Goal: Task Accomplishment & Management: Manage account settings

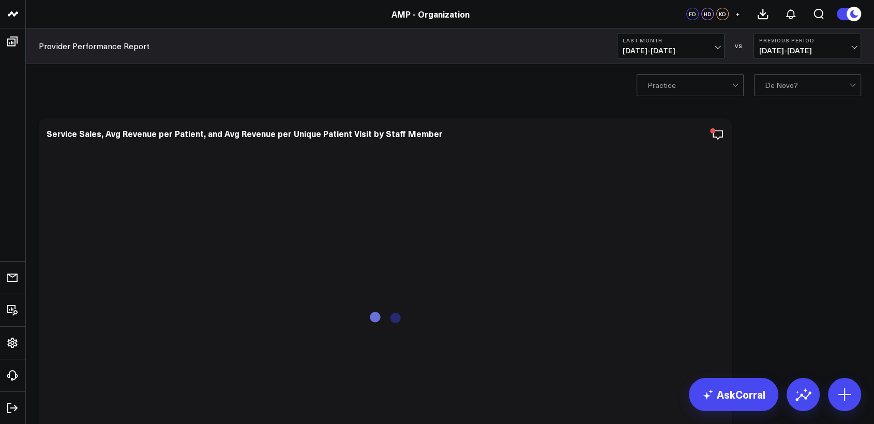
click at [848, 14] on circle at bounding box center [854, 14] width 14 height 14
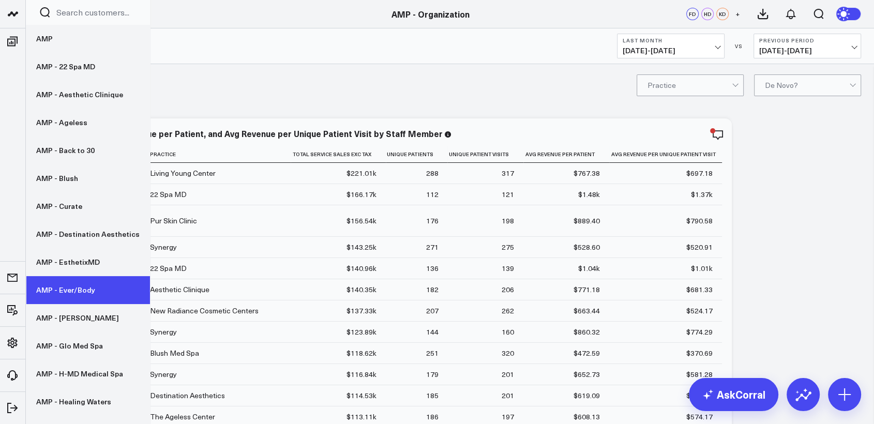
click at [94, 297] on link "AMP - Ever/Body" at bounding box center [88, 290] width 124 height 28
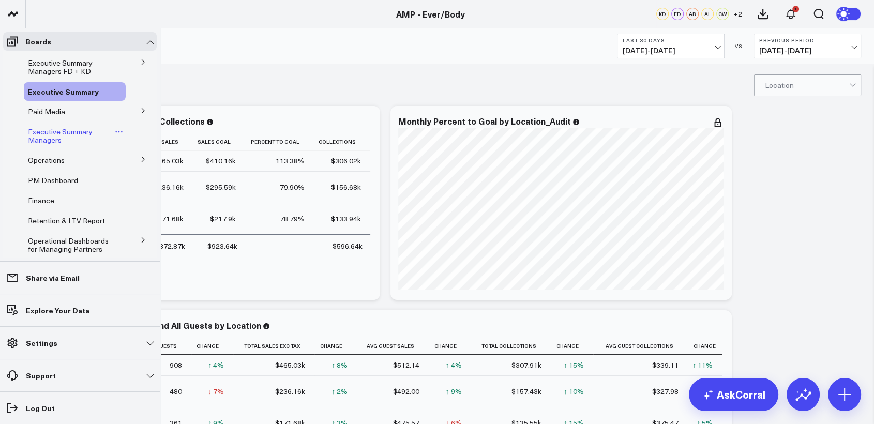
click at [51, 138] on span "Executive Summary Managers" at bounding box center [60, 136] width 65 height 18
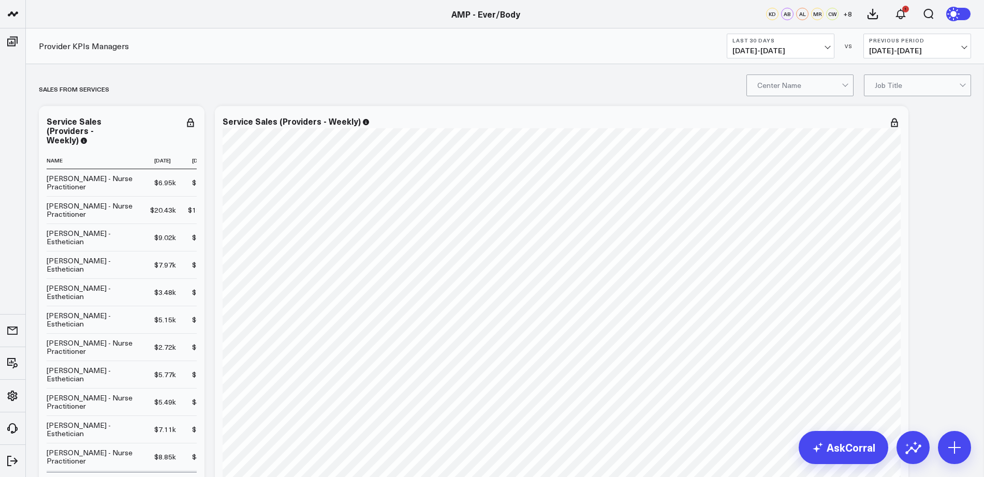
drag, startPoint x: 832, startPoint y: 3, endPoint x: 486, endPoint y: 70, distance: 352.6
click at [486, 70] on div "Center Name Job Title" at bounding box center [505, 84] width 958 height 41
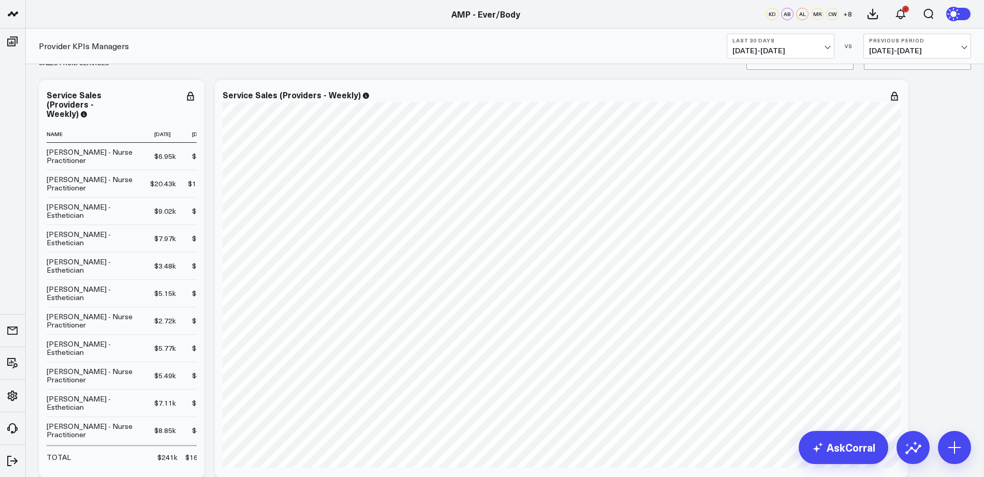
scroll to position [1, 0]
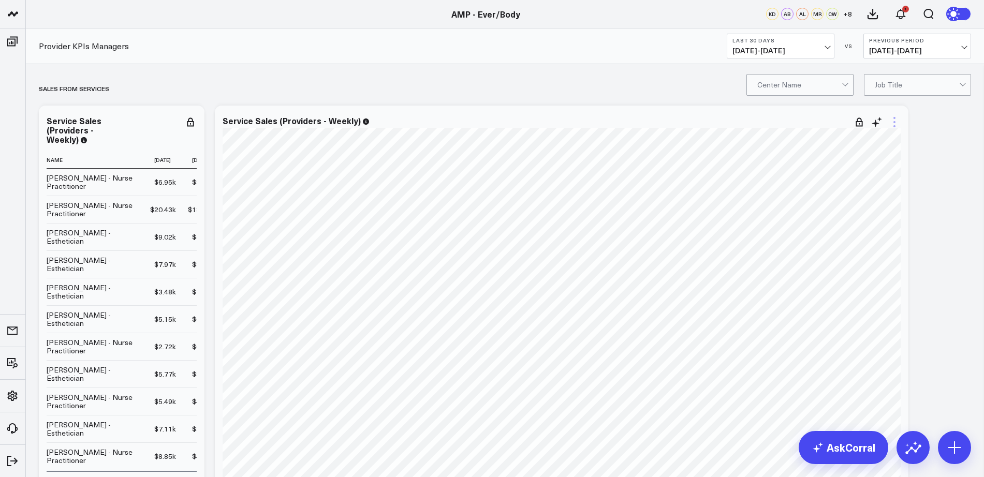
click at [874, 121] on icon at bounding box center [894, 122] width 12 height 12
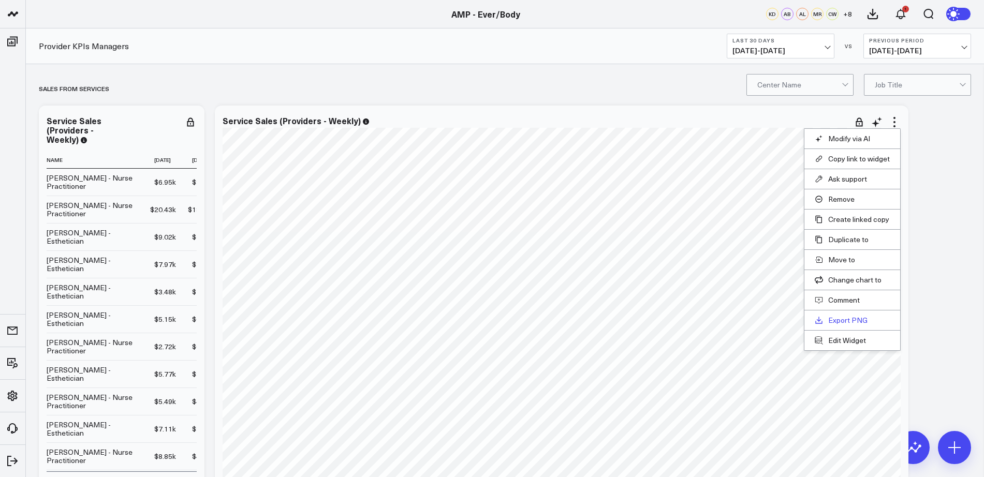
click at [842, 317] on link "Export PNG" at bounding box center [851, 320] width 75 height 9
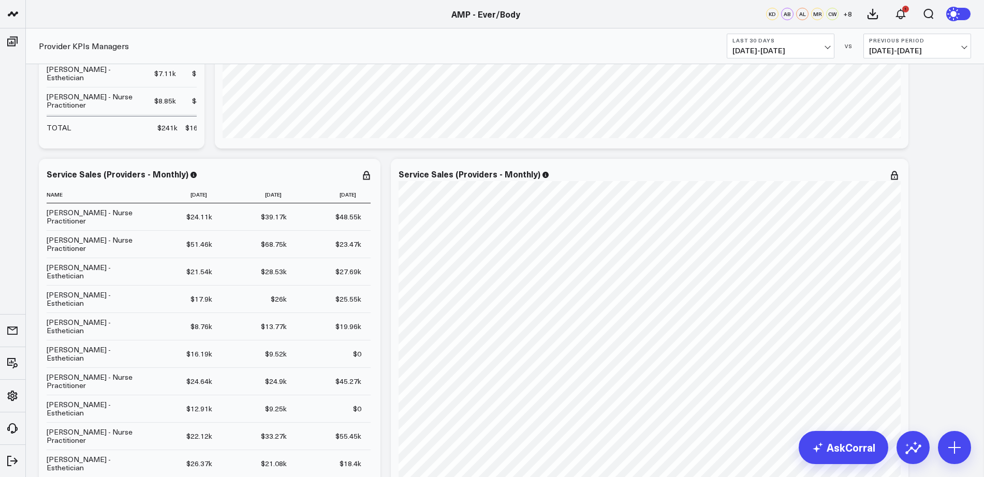
scroll to position [450, 0]
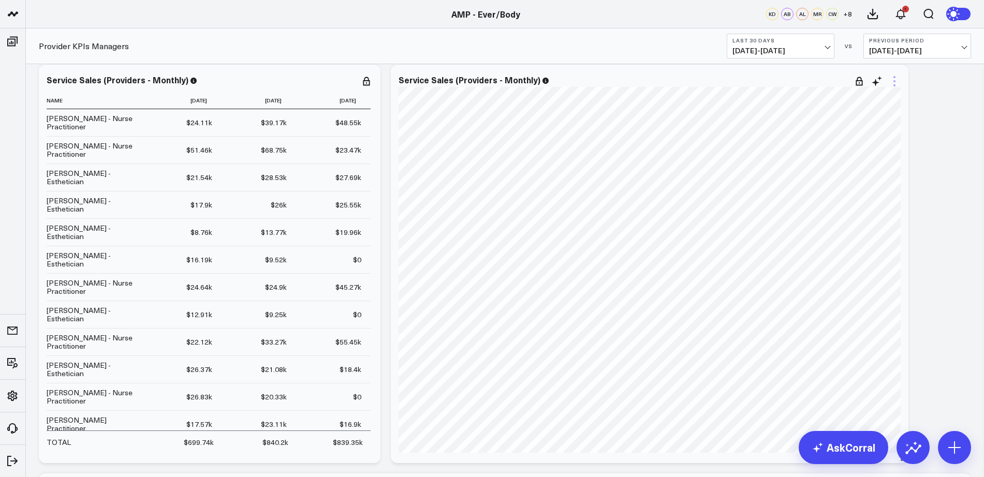
click at [874, 84] on icon at bounding box center [894, 81] width 12 height 12
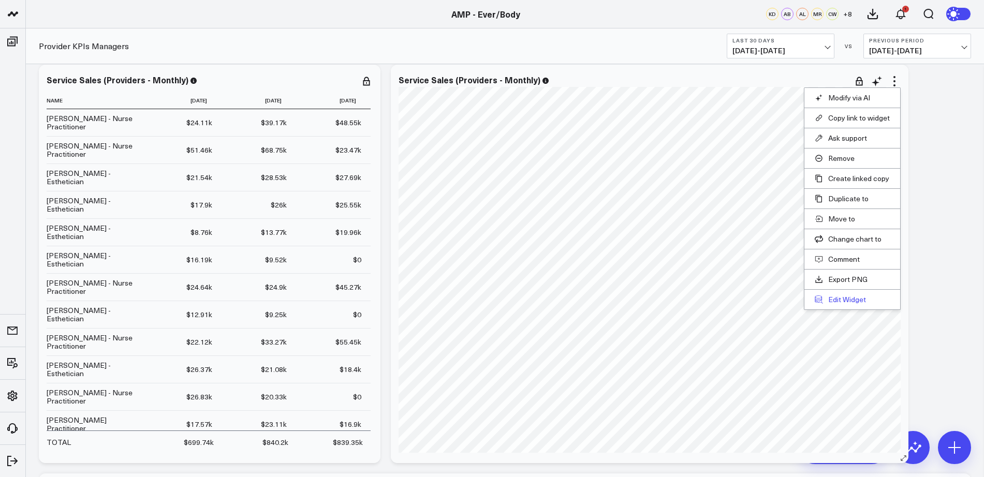
click at [846, 299] on button "Edit Widget" at bounding box center [851, 299] width 75 height 9
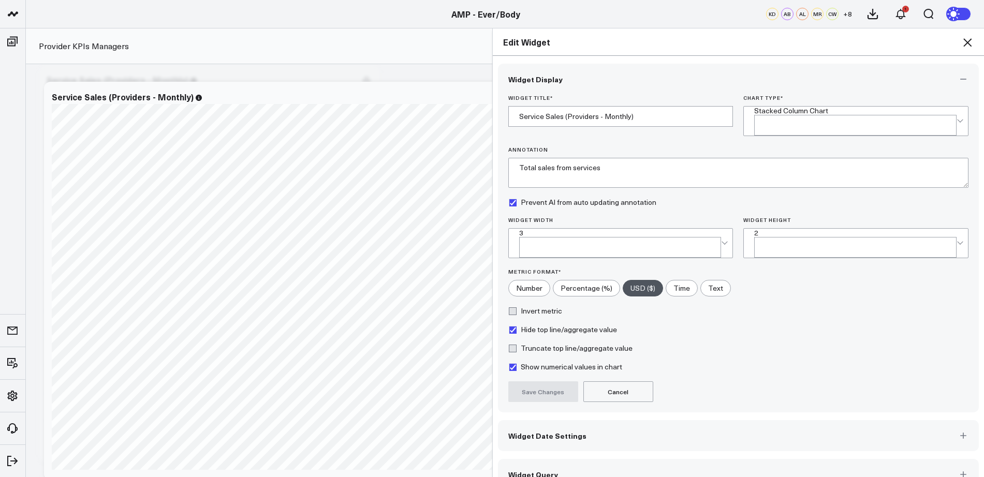
click at [564, 424] on div "Widget Display Widget Title * Service Sales (Providers - Monthly) Chart Type * …" at bounding box center [738, 277] width 481 height 426
click at [562, 420] on button "Widget Date Settings" at bounding box center [738, 435] width 481 height 31
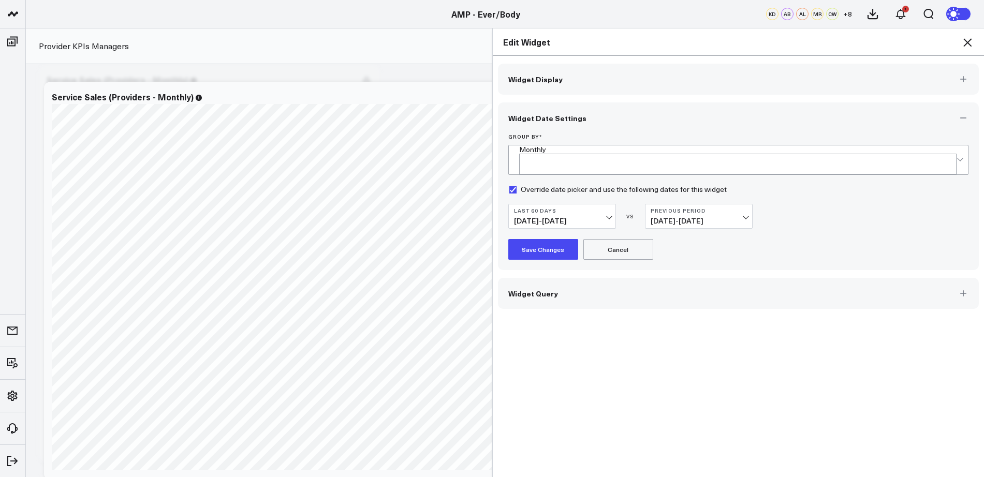
click at [519, 245] on button "Save Changes" at bounding box center [543, 249] width 70 height 21
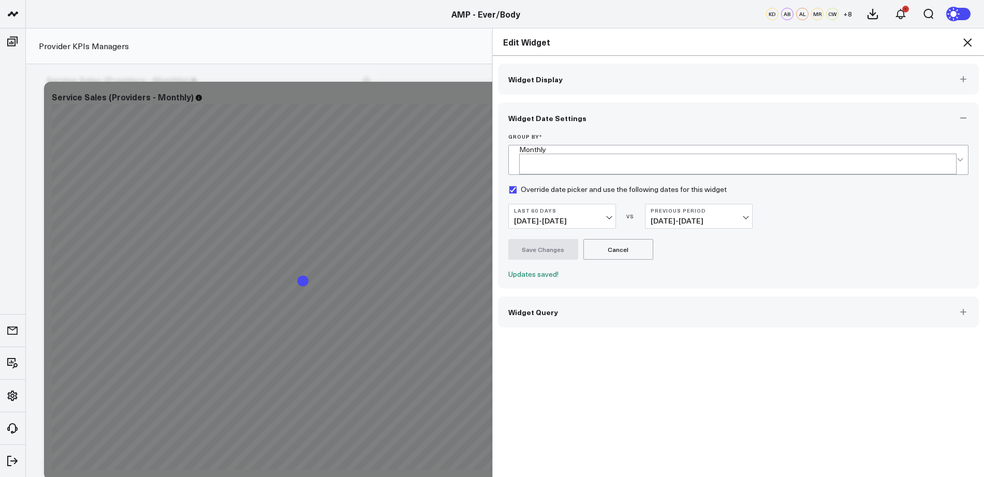
click at [874, 38] on div "Edit Widget" at bounding box center [738, 41] width 491 height 27
click at [874, 43] on icon at bounding box center [967, 42] width 8 height 8
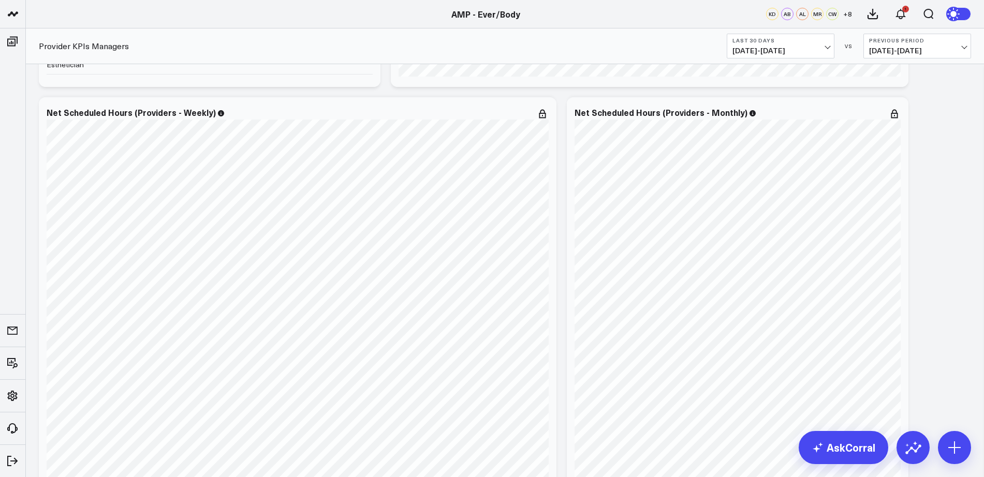
scroll to position [1881, 0]
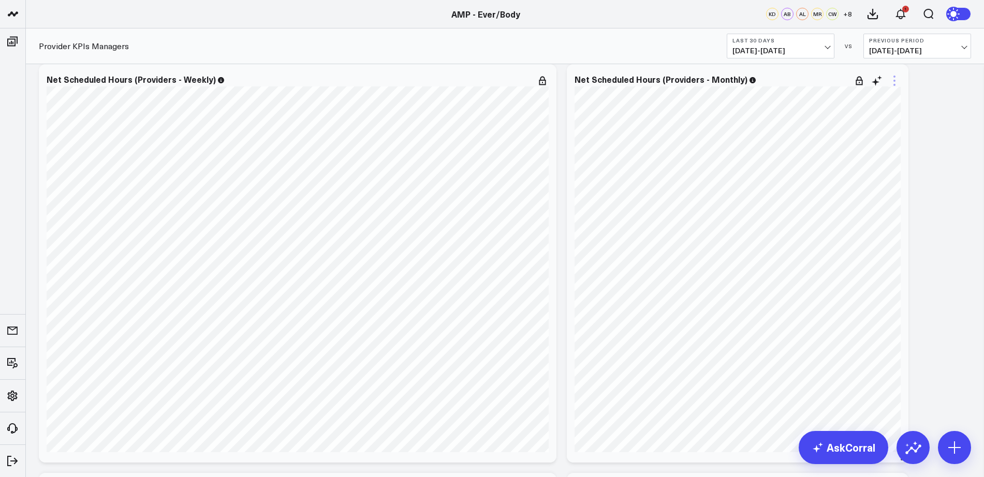
click at [874, 82] on icon at bounding box center [894, 81] width 12 height 12
click at [545, 79] on icon at bounding box center [542, 81] width 12 height 12
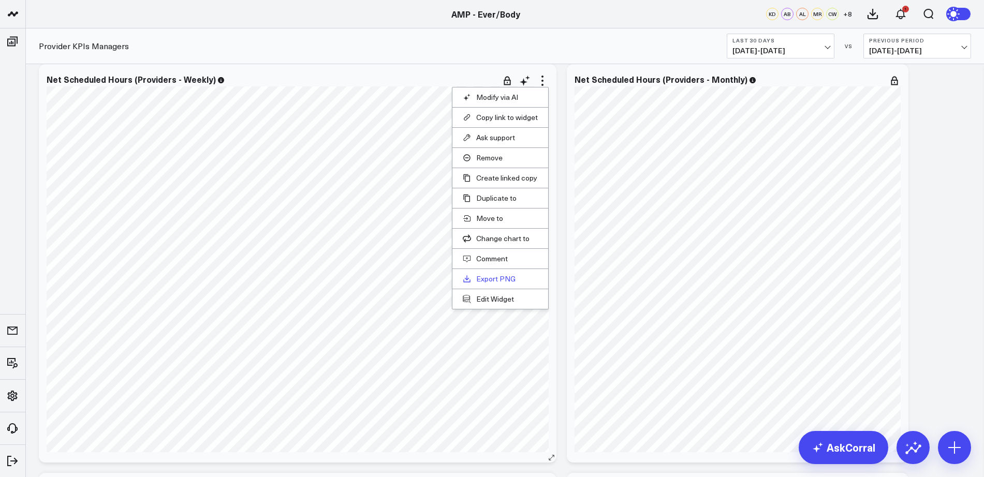
click at [496, 281] on link "Export PNG" at bounding box center [500, 278] width 75 height 9
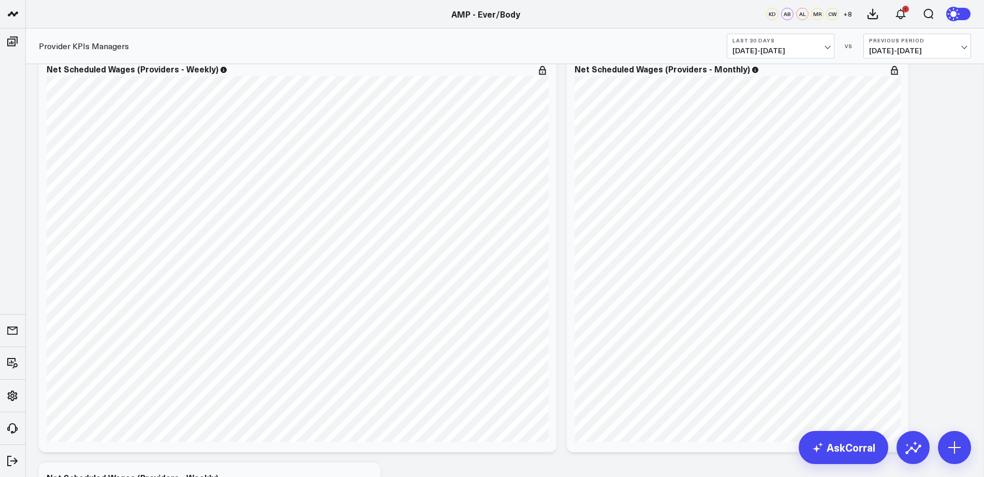
scroll to position [2241, 0]
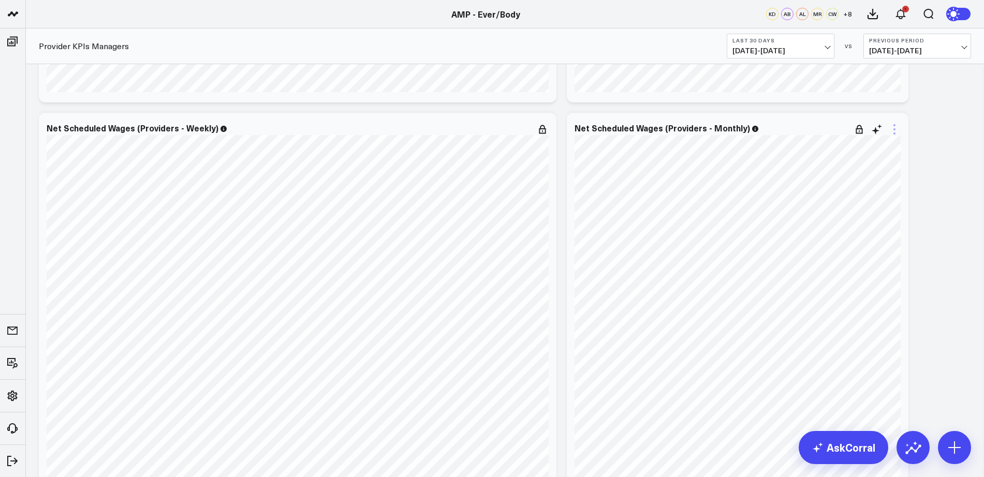
click at [874, 131] on icon at bounding box center [894, 129] width 12 height 12
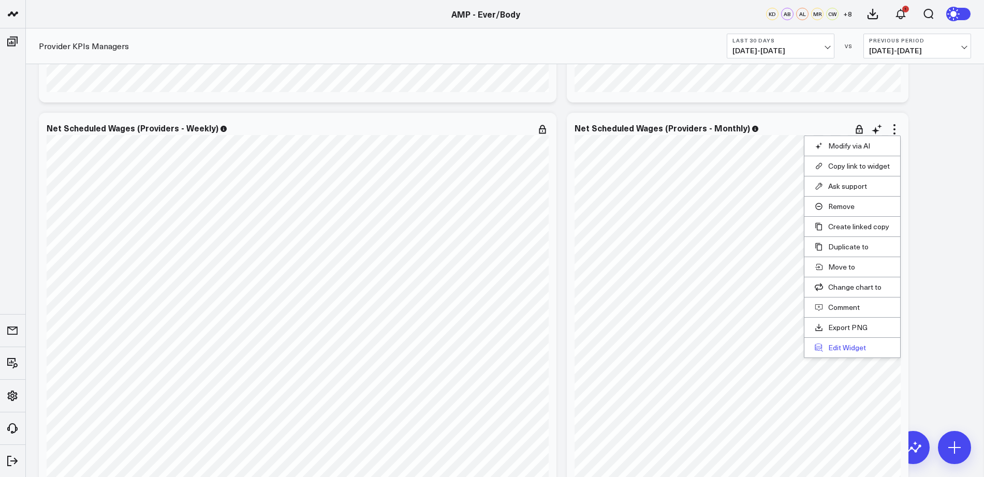
click at [829, 343] on button "Edit Widget" at bounding box center [851, 347] width 75 height 9
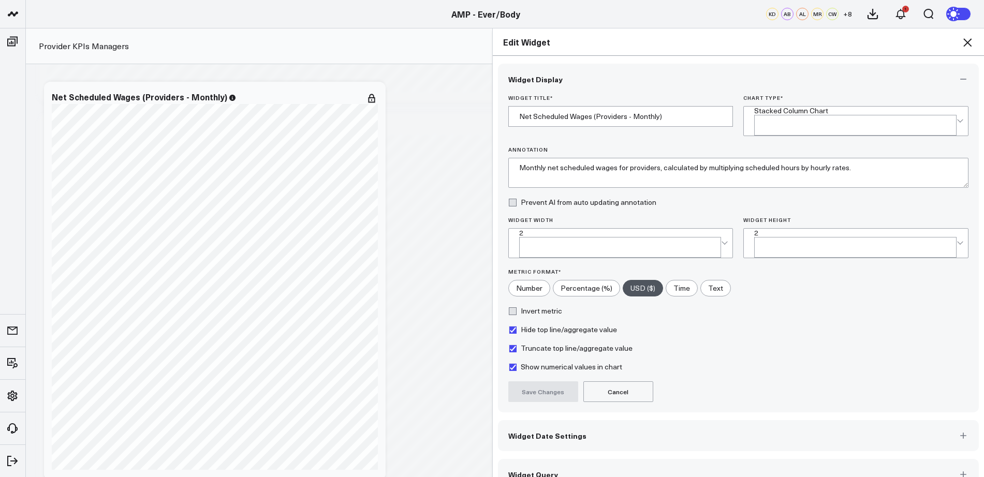
click at [595, 422] on button "Widget Date Settings" at bounding box center [738, 435] width 481 height 31
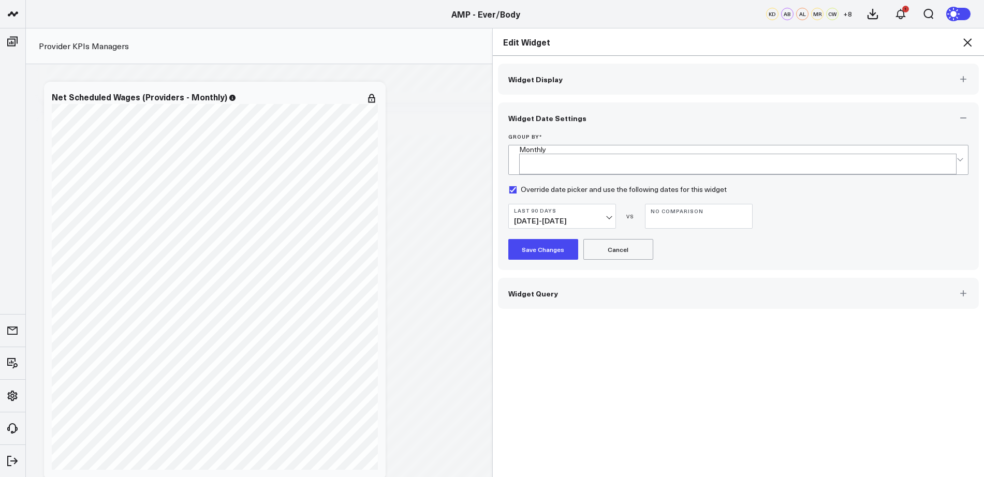
click at [618, 281] on button "Widget Query" at bounding box center [738, 293] width 481 height 31
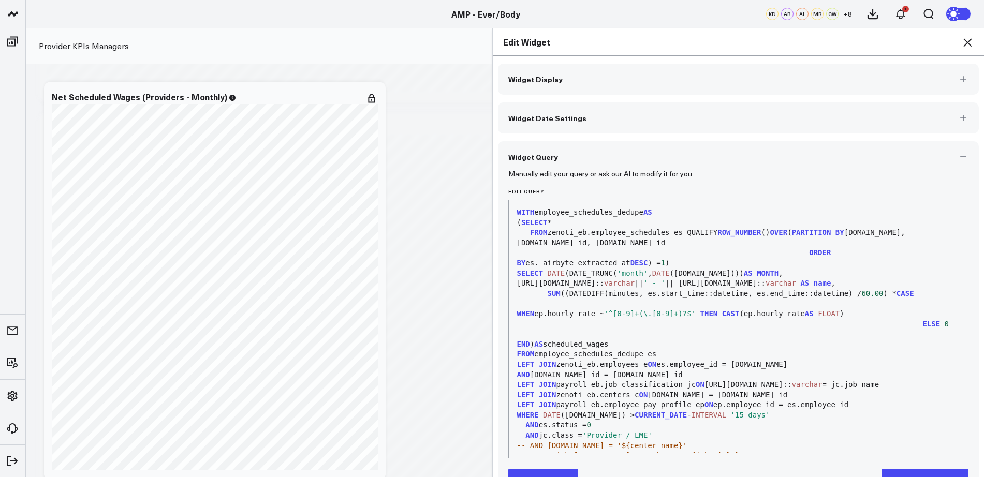
click at [577, 119] on button "Widget Date Settings" at bounding box center [738, 117] width 481 height 31
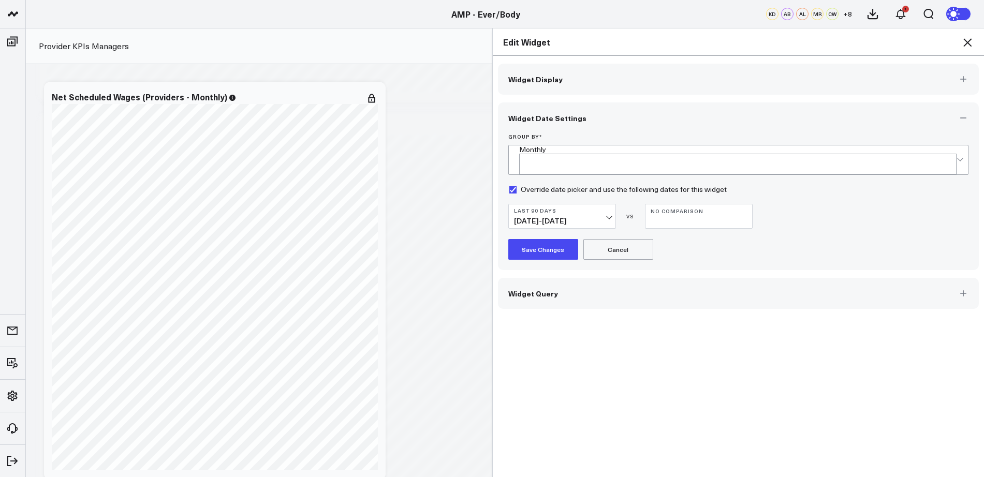
click at [608, 205] on button "Last 90 Days 06/02/25 - 08/30/25" at bounding box center [562, 216] width 108 height 25
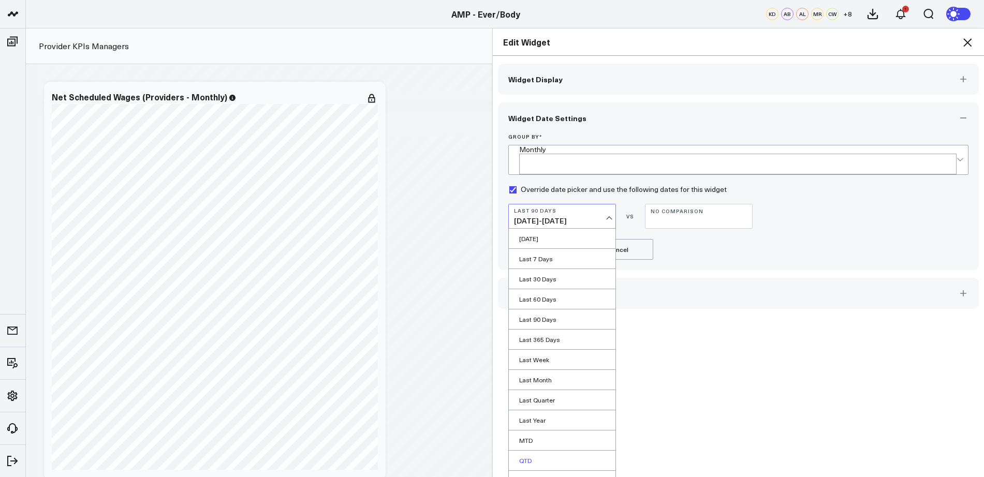
scroll to position [25, 0]
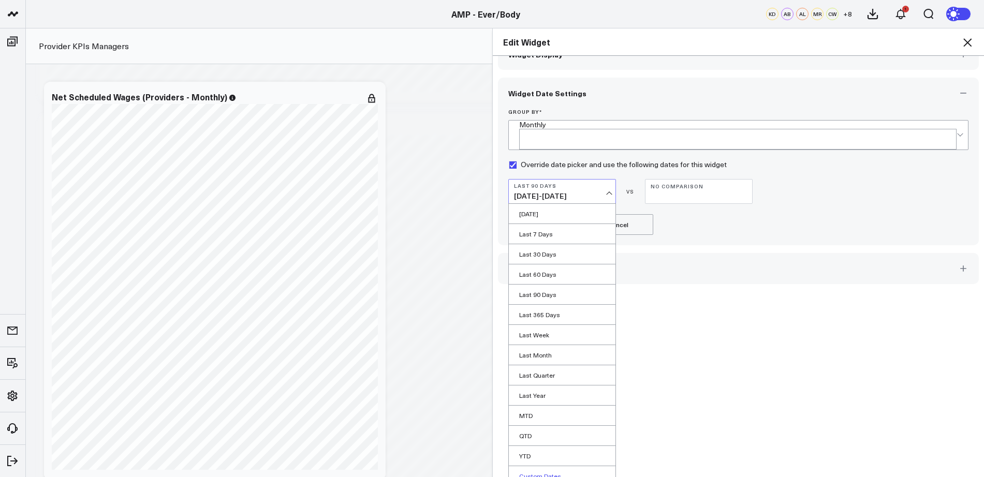
click at [540, 424] on link "Custom Dates" at bounding box center [562, 476] width 107 height 20
select select "7"
select select "2025"
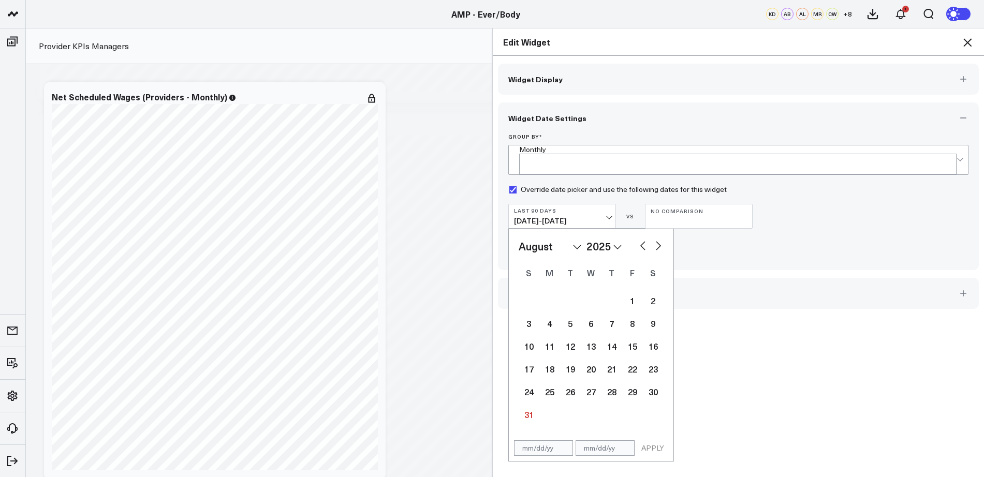
scroll to position [0, 0]
click at [638, 239] on button "button" at bounding box center [642, 245] width 10 height 12
select select "6"
select select "2025"
click at [565, 296] on div "1" at bounding box center [570, 300] width 21 height 21
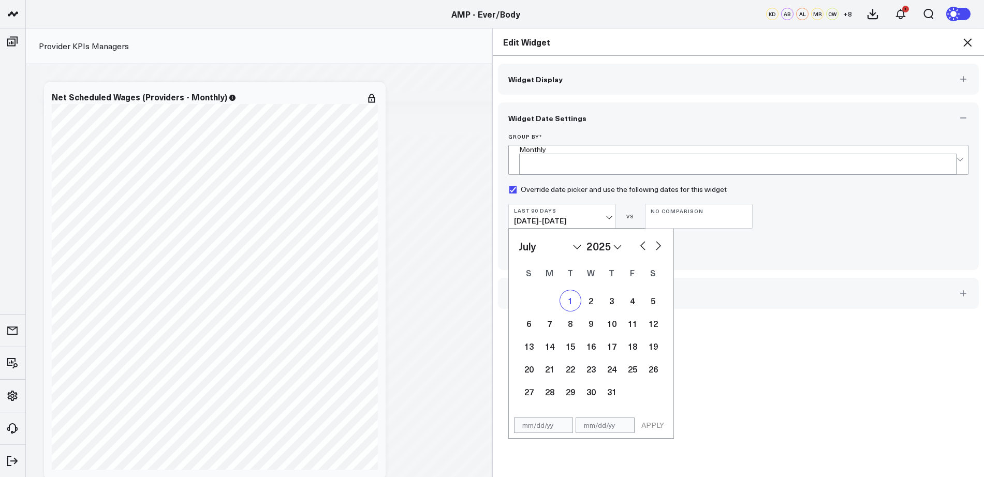
type input "[DATE]"
select select "6"
select select "2025"
click at [656, 239] on button "button" at bounding box center [658, 245] width 10 height 12
select select "7"
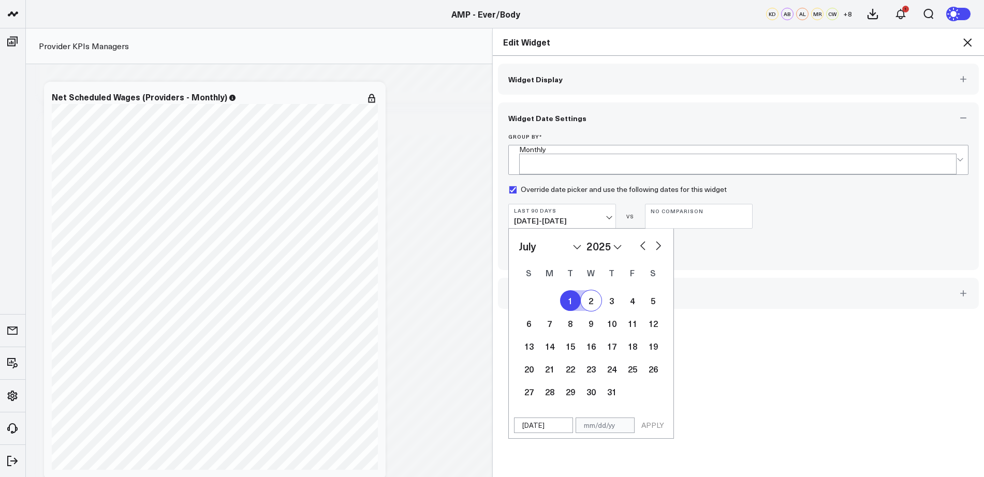
select select "2025"
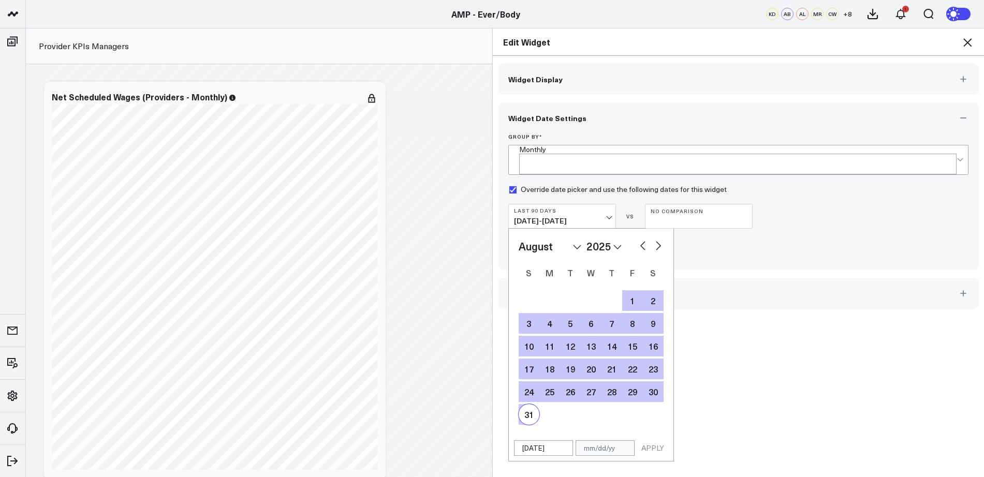
click at [524, 411] on div "31" at bounding box center [528, 414] width 21 height 21
type input "08/31/25"
select select "7"
select select "2025"
click at [652, 424] on button "APPLY" at bounding box center [652, 448] width 31 height 16
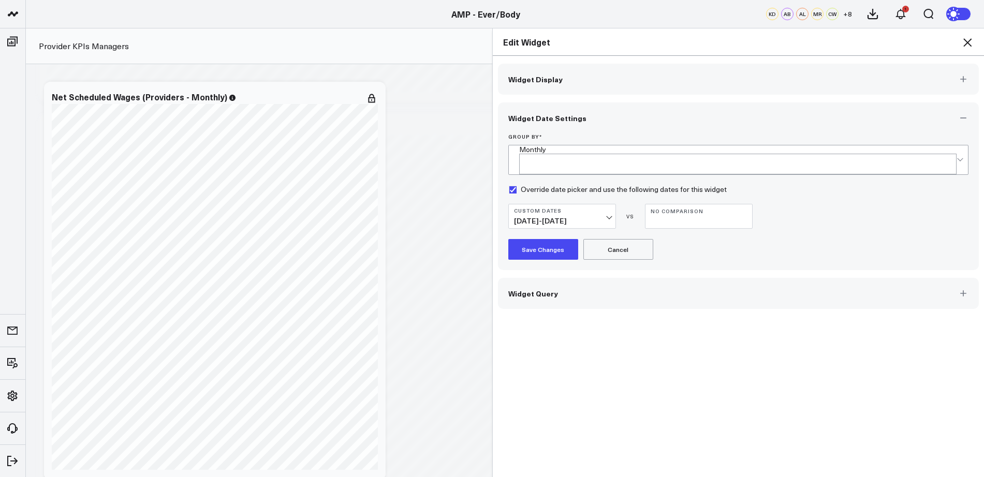
click at [535, 245] on button "Save Changes" at bounding box center [543, 249] width 70 height 21
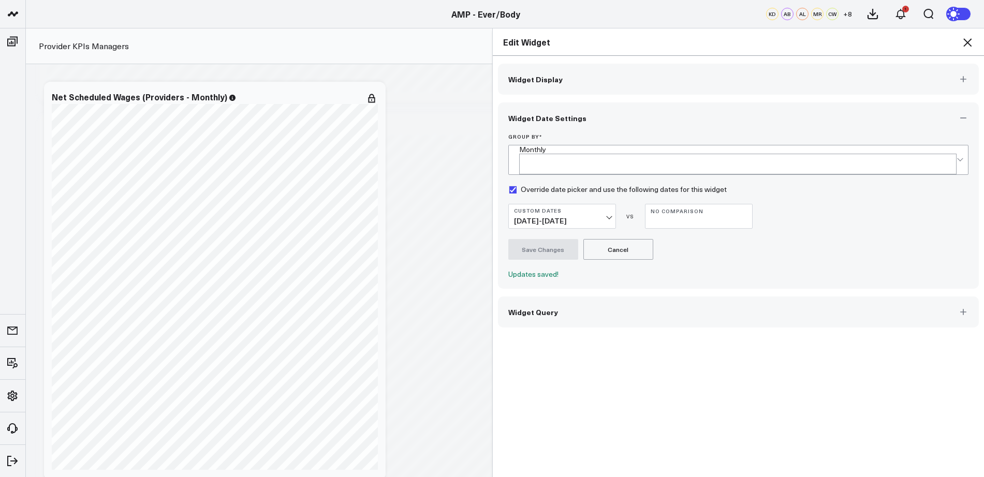
click at [874, 40] on icon at bounding box center [967, 42] width 12 height 12
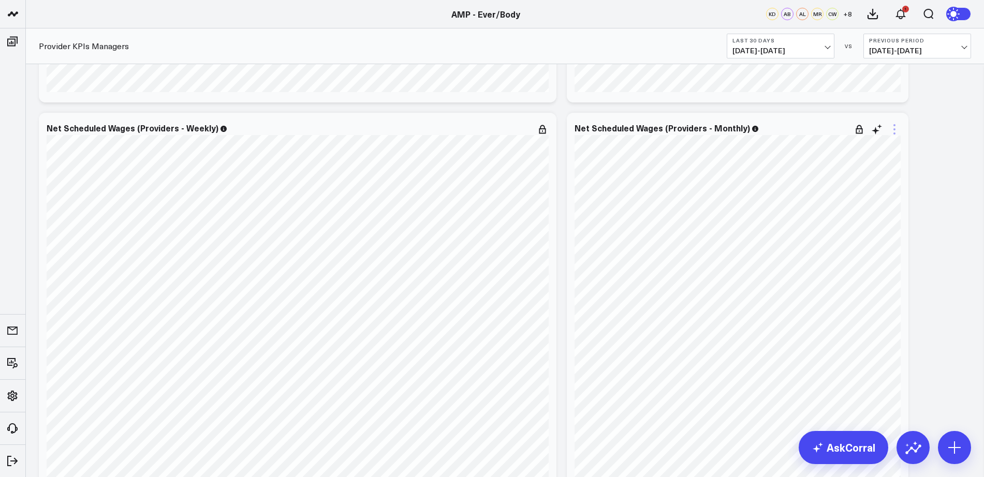
click at [874, 125] on icon at bounding box center [894, 129] width 12 height 12
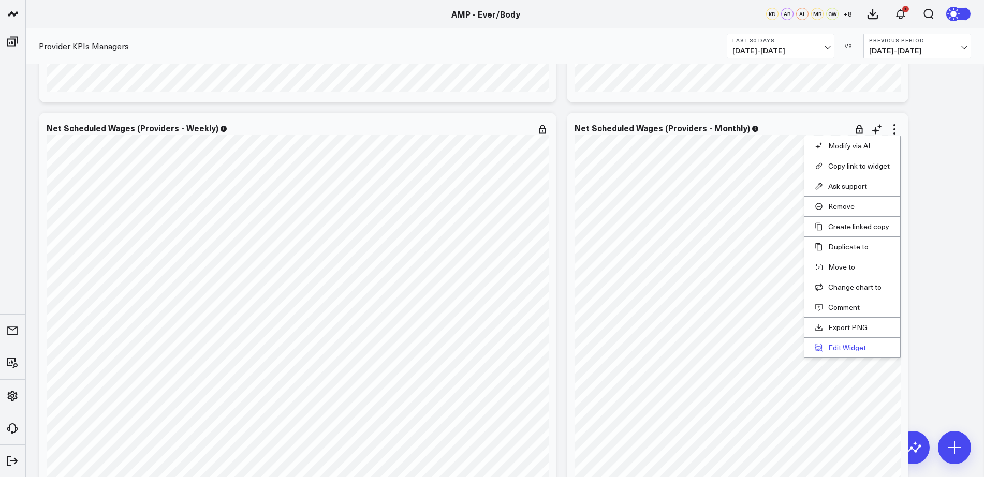
click at [850, 350] on button "Edit Widget" at bounding box center [851, 347] width 75 height 9
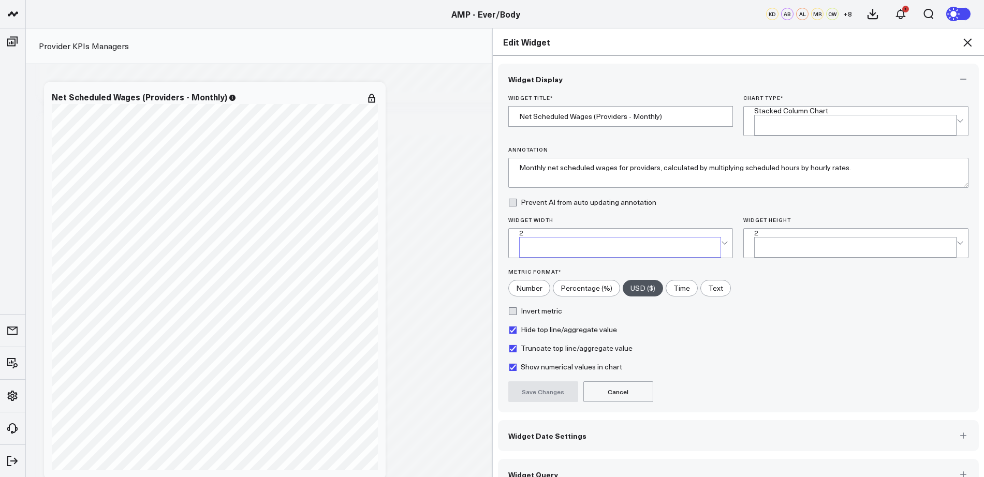
click at [707, 231] on div "2" at bounding box center [620, 233] width 202 height 8
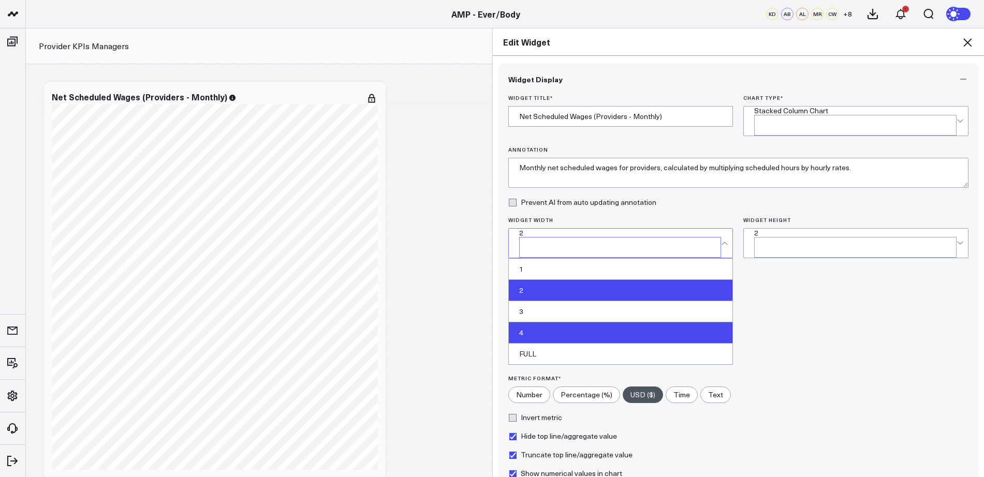
click at [592, 322] on div "4" at bounding box center [621, 332] width 224 height 21
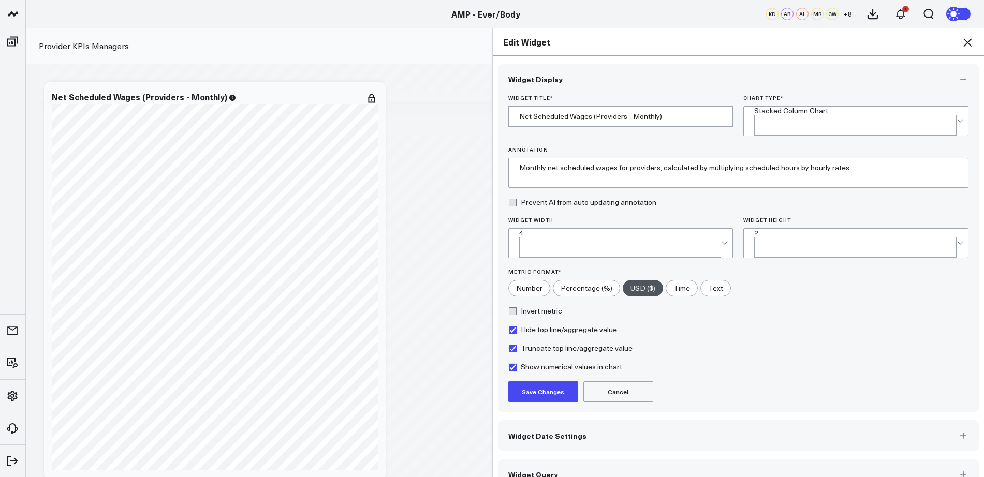
click at [526, 381] on button "Save Changes" at bounding box center [543, 391] width 70 height 21
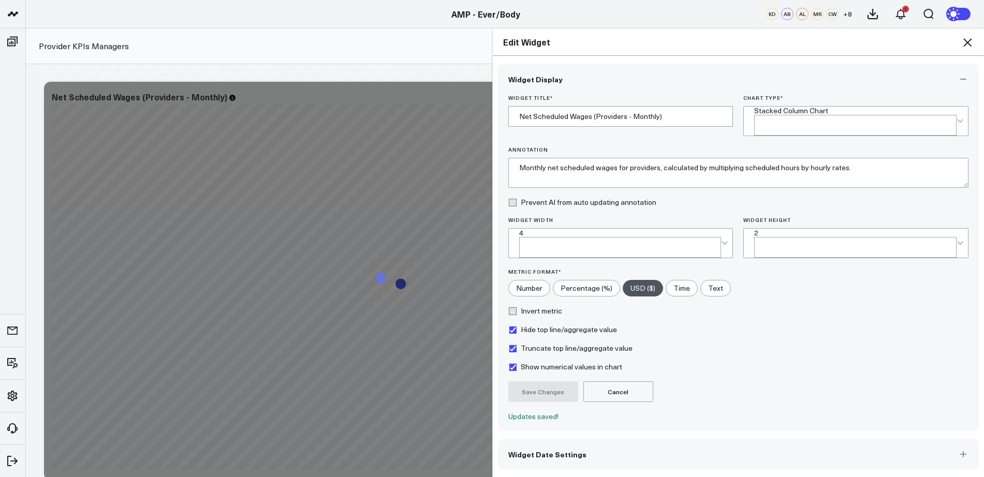
click at [874, 41] on icon at bounding box center [967, 42] width 12 height 12
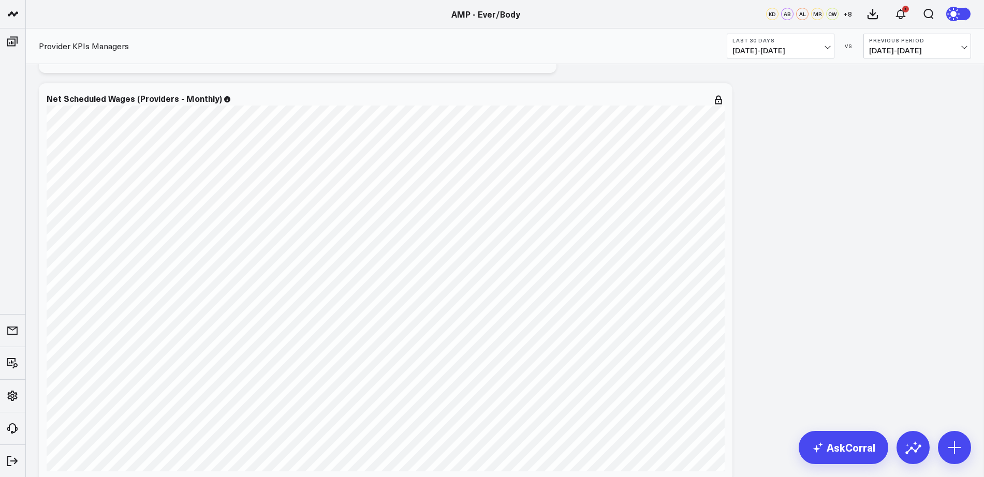
scroll to position [2692, 0]
click at [721, 87] on icon at bounding box center [718, 87] width 12 height 12
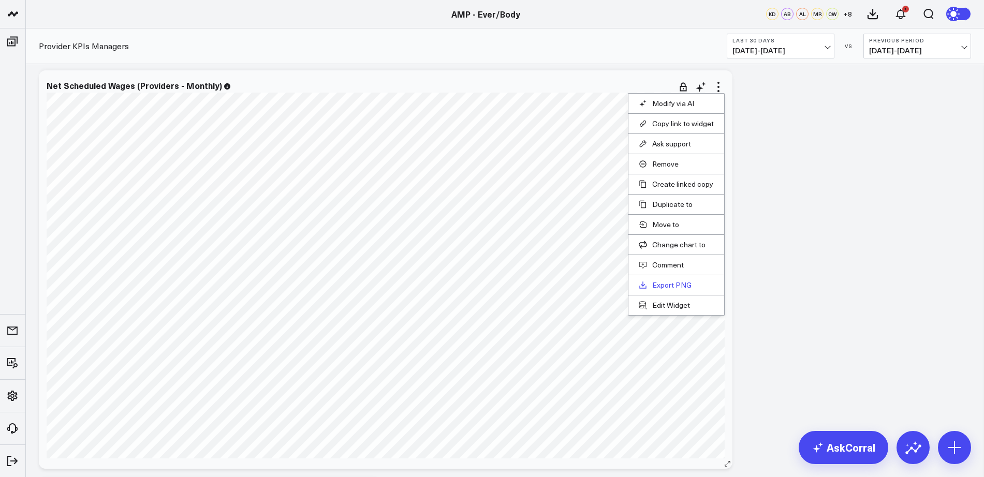
click at [664, 282] on link "Export PNG" at bounding box center [675, 284] width 75 height 9
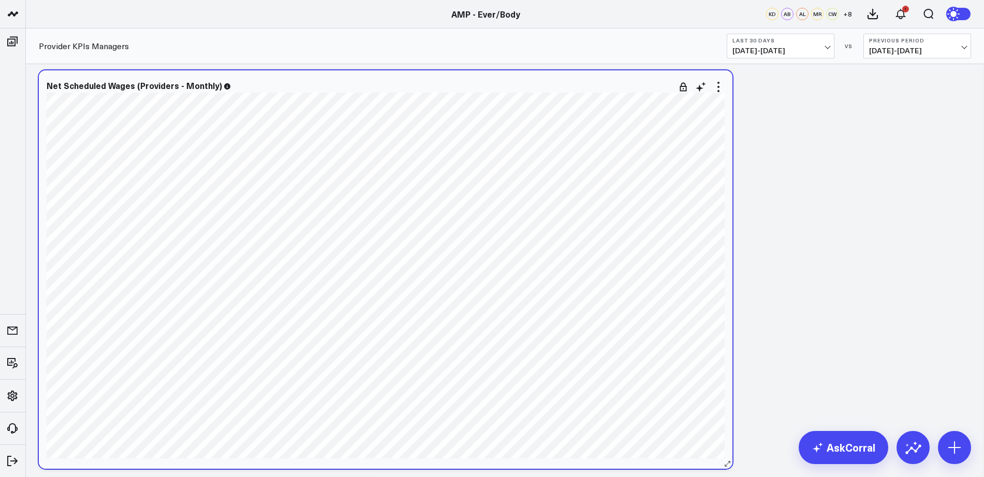
click at [732, 197] on div "Net Scheduled Wages (Providers - Monthly) [fontSize:10px lineHeight:12px] / Jan…" at bounding box center [385, 269] width 693 height 398
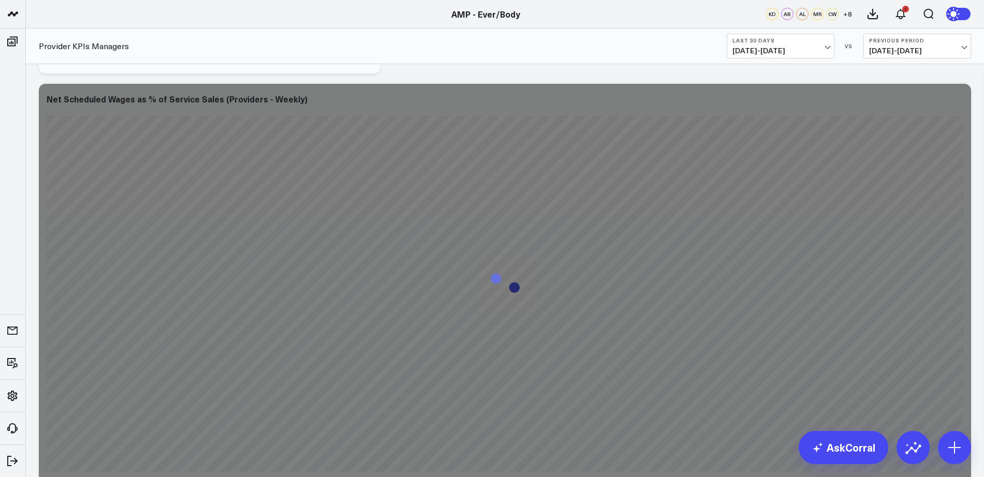
scroll to position [3496, 0]
drag, startPoint x: 972, startPoint y: 224, endPoint x: 973, endPoint y: 137, distance: 87.4
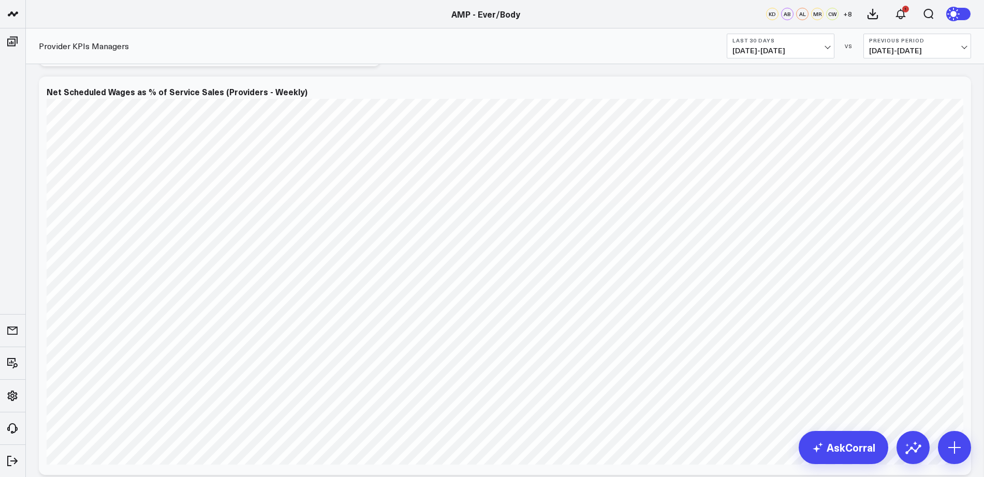
scroll to position [3521, 0]
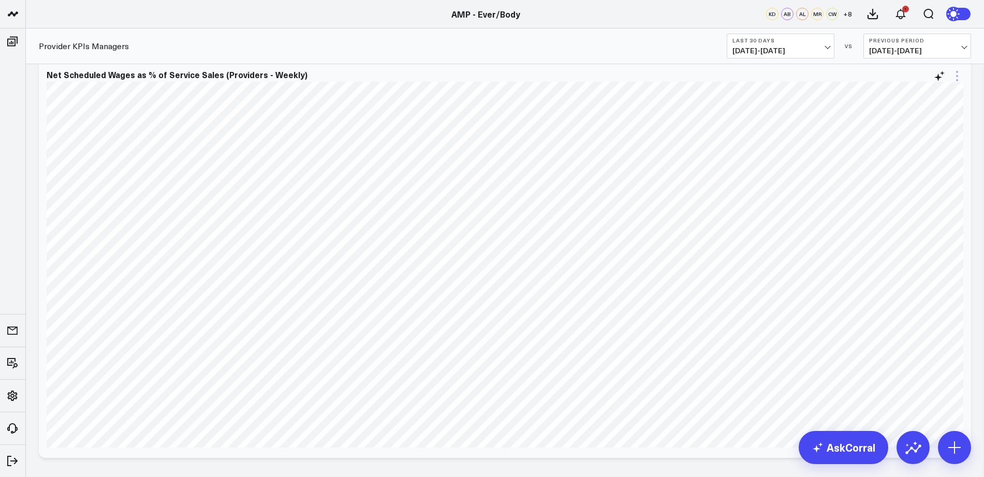
click at [874, 72] on icon at bounding box center [957, 72] width 2 height 2
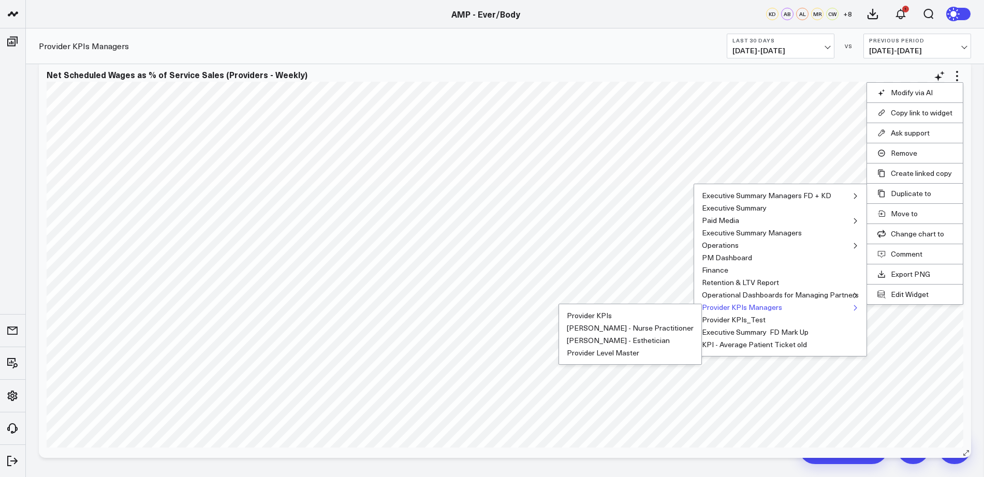
click at [732, 305] on button "Provider KPIs Managers" at bounding box center [742, 307] width 80 height 7
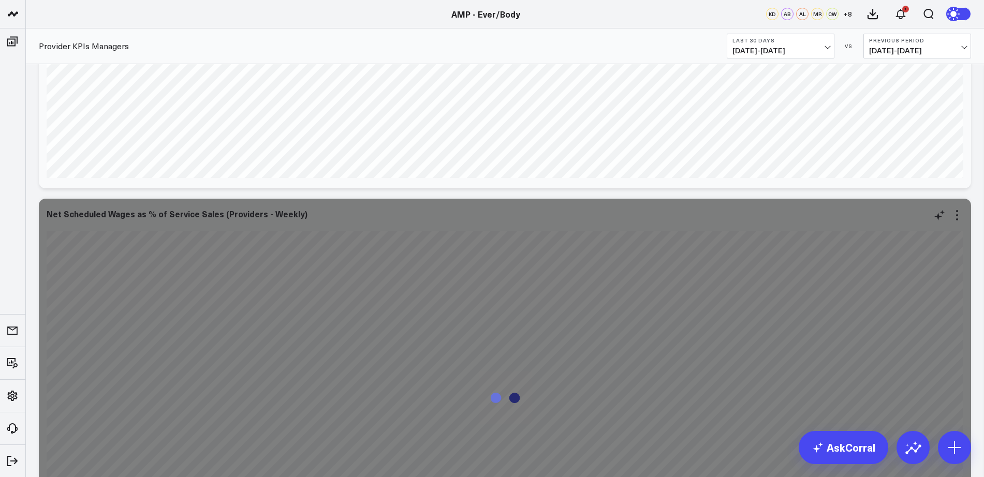
scroll to position [3794, 0]
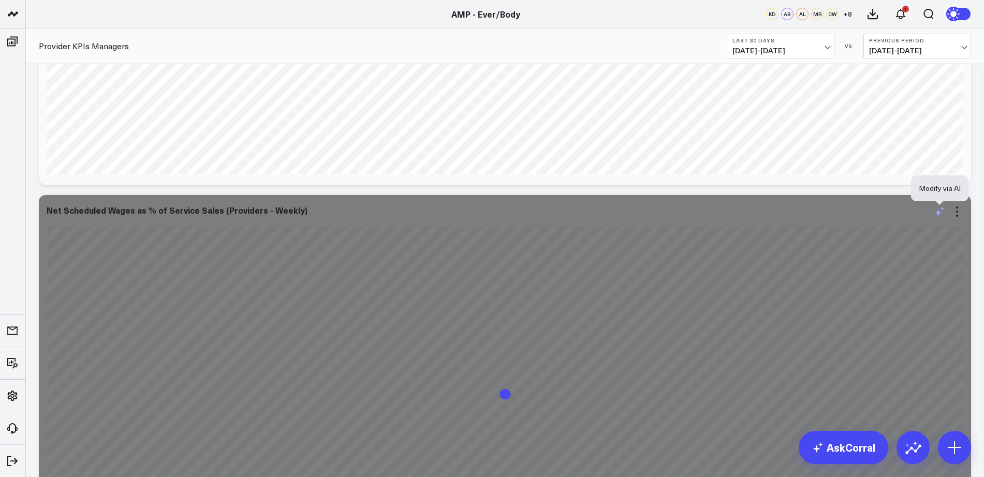
click at [874, 213] on icon at bounding box center [938, 213] width 8 height 8
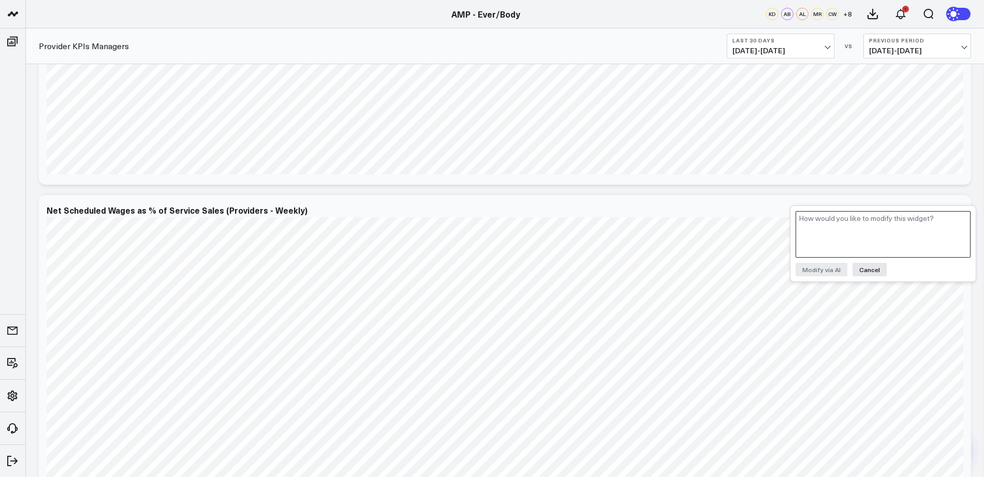
click at [874, 223] on textarea at bounding box center [882, 234] width 175 height 47
type textarea "Change the data and output to "Monthly" instead of "Weekly""
click at [824, 273] on button "Modify via AI" at bounding box center [821, 269] width 52 height 13
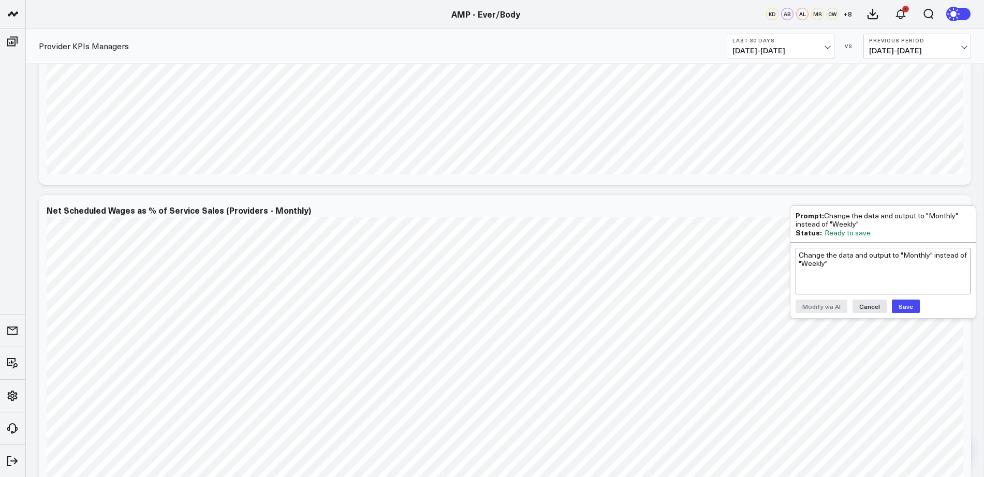
click at [874, 305] on button "Save" at bounding box center [905, 306] width 28 height 13
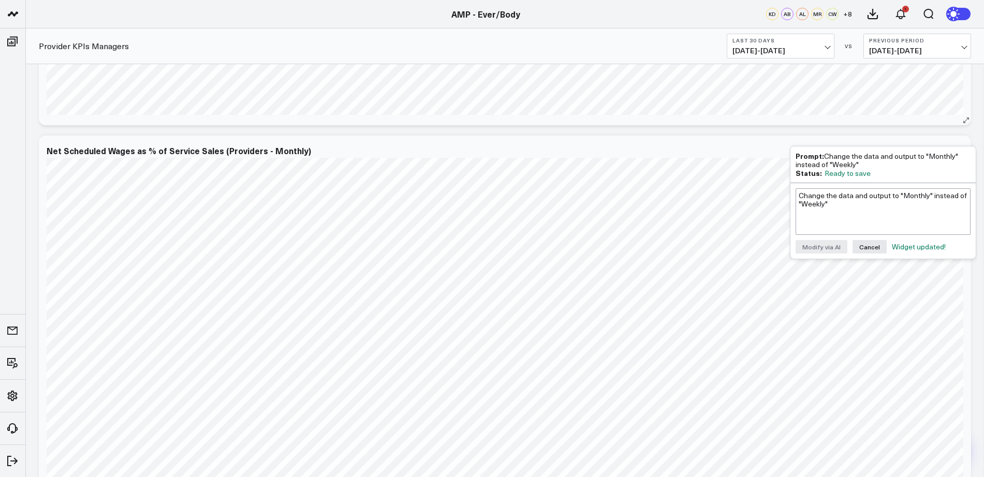
scroll to position [3932, 0]
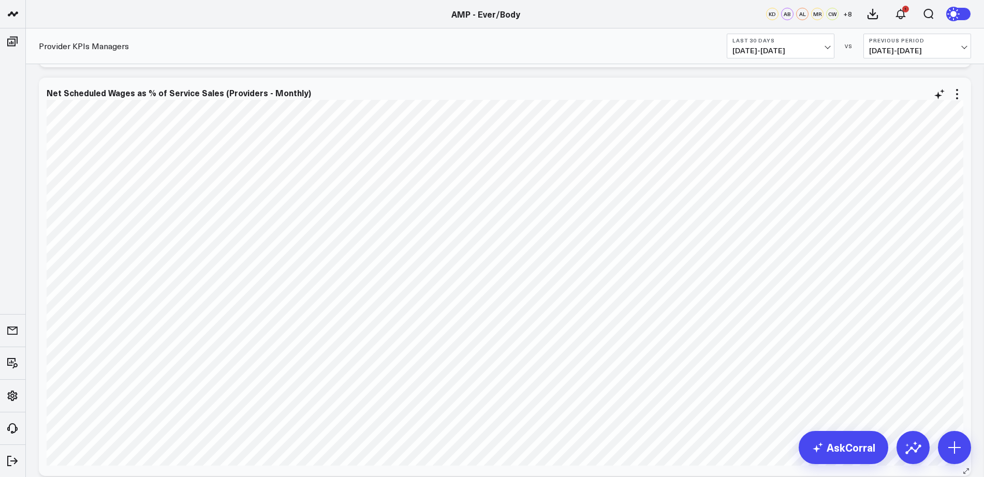
click at [874, 90] on icon at bounding box center [957, 90] width 2 height 2
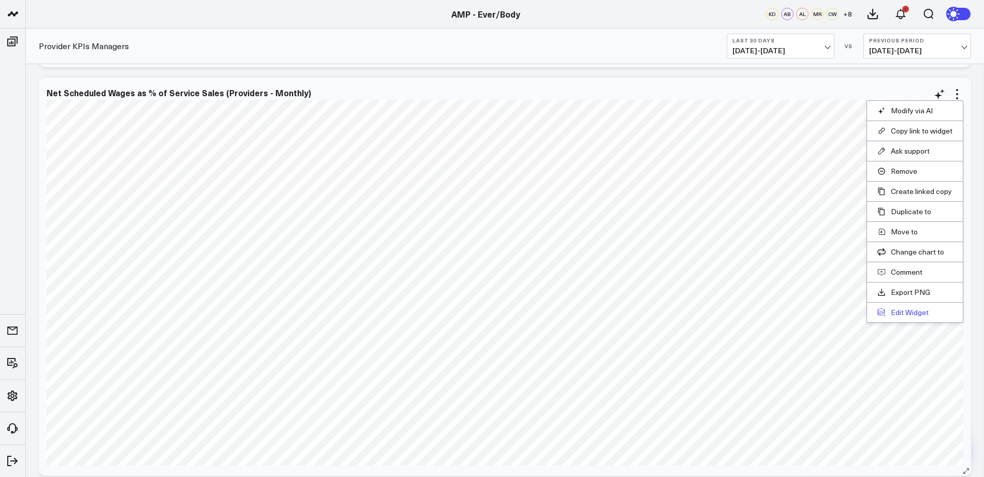
click at [874, 310] on button "Edit Widget" at bounding box center [914, 312] width 75 height 9
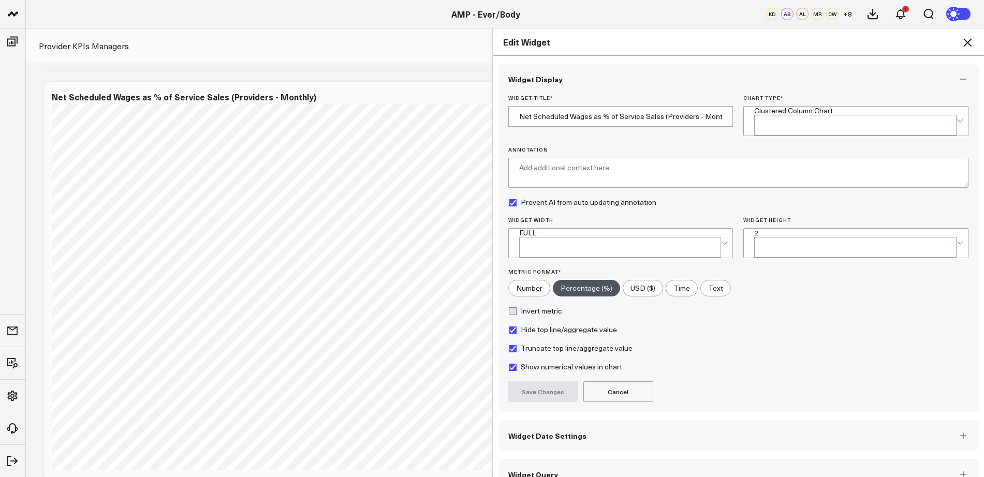
click at [565, 424] on span "Widget Date Settings" at bounding box center [547, 435] width 78 height 8
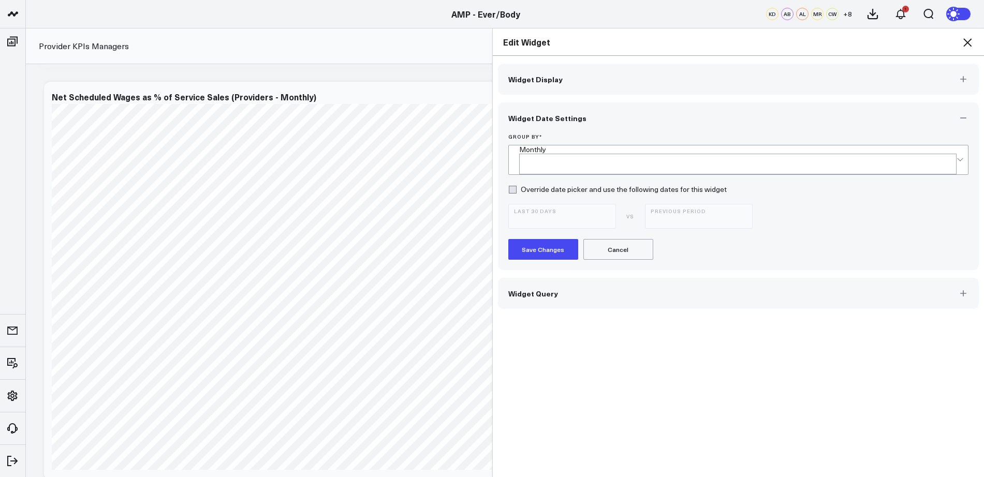
click at [519, 168] on form "Group By * Monthly Override date picker and use the following dates for this wi…" at bounding box center [738, 196] width 460 height 126
click at [513, 185] on label "Override date picker and use the following dates for this widget" at bounding box center [617, 189] width 218 height 8
click at [513, 185] on input "Override date picker and use the following dates for this widget" at bounding box center [512, 189] width 8 height 8
checkbox input "true"
click at [611, 212] on div "Last 30 Days 08/01/25 - 08/30/25 VS Previous Period 07/02/25 - 07/31/25" at bounding box center [738, 216] width 460 height 25
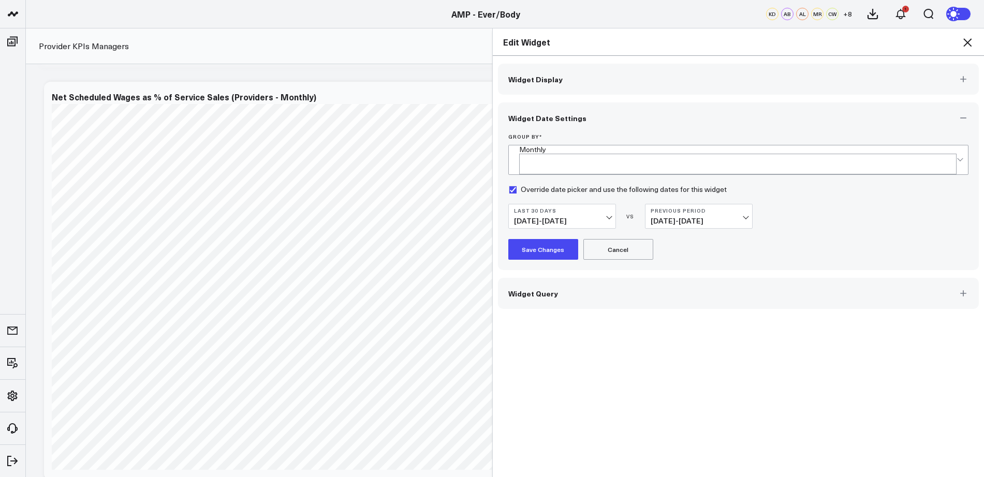
click at [610, 212] on button "Last 30 Days 08/01/25 - 08/30/25" at bounding box center [562, 216] width 108 height 25
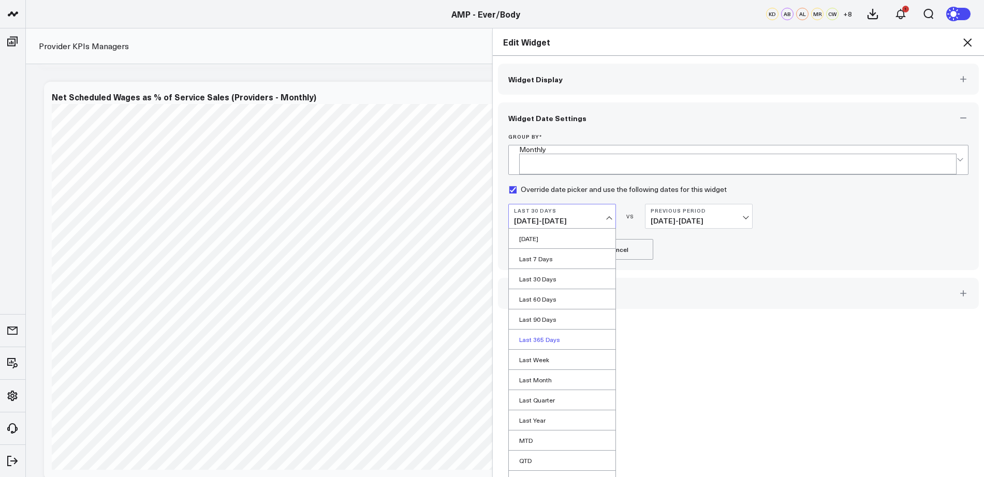
scroll to position [25, 0]
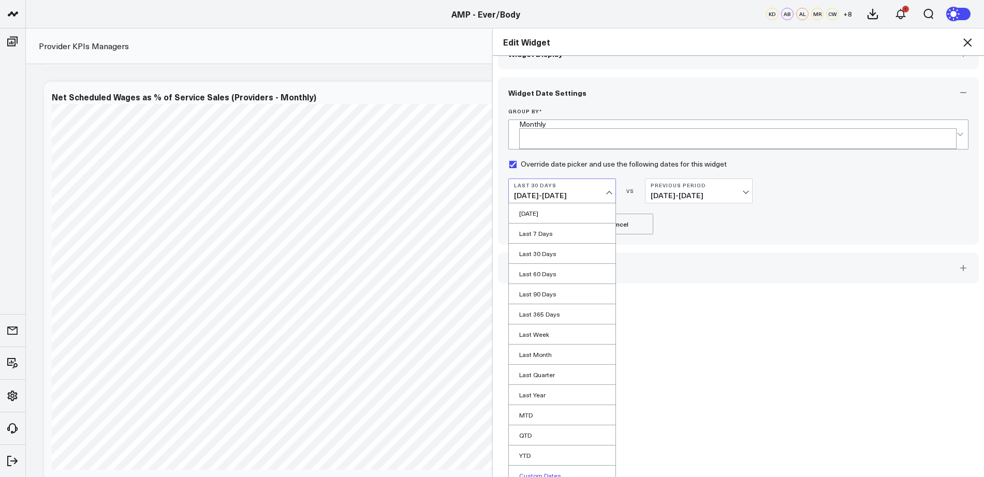
click at [541, 424] on link "Custom Dates" at bounding box center [562, 476] width 107 height 20
select select "7"
select select "2025"
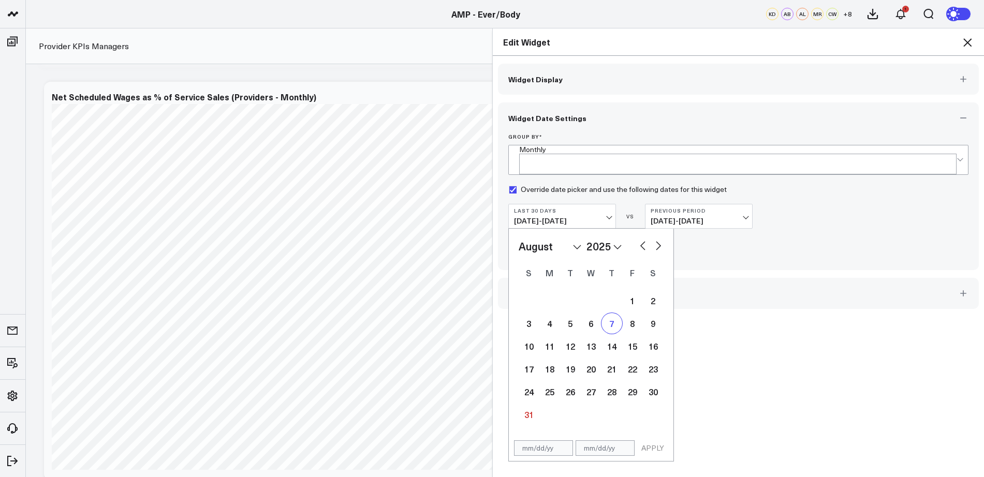
scroll to position [0, 0]
click at [637, 240] on button "button" at bounding box center [642, 245] width 10 height 12
select select "6"
select select "2025"
click at [567, 295] on div "1" at bounding box center [570, 300] width 21 height 21
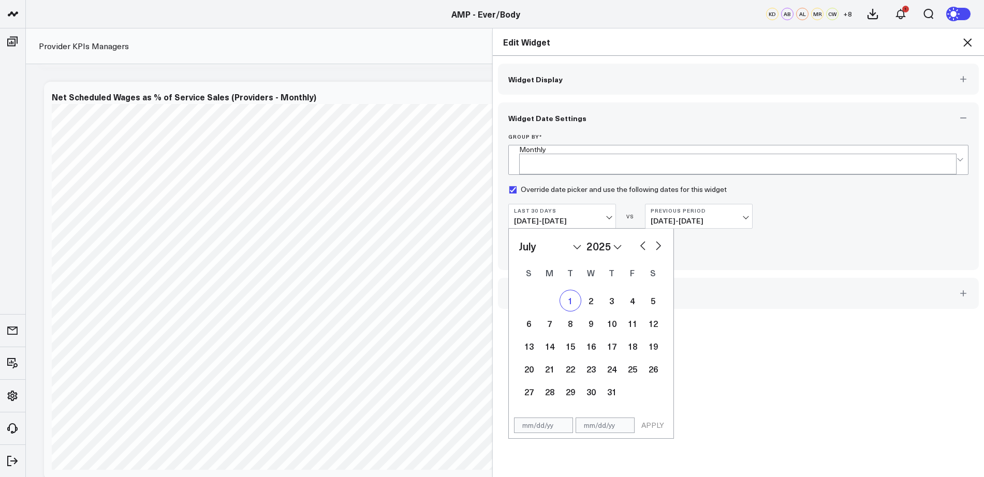
type input "[DATE]"
select select "6"
select select "2025"
click at [653, 239] on button "button" at bounding box center [658, 245] width 10 height 12
select select "7"
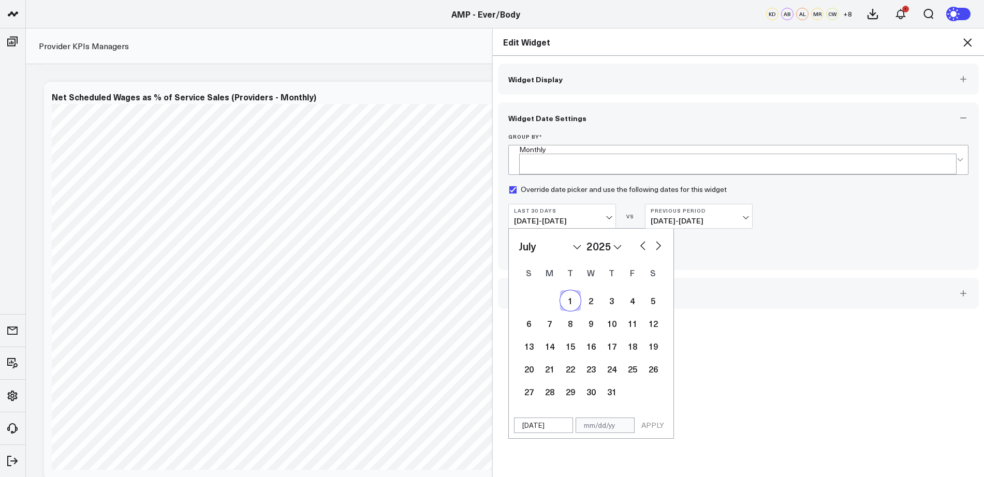
select select "2025"
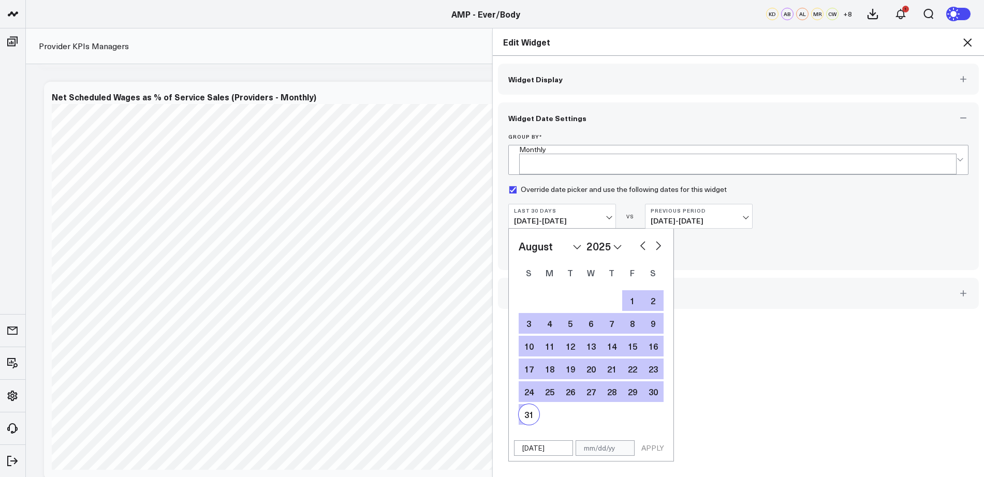
click at [525, 408] on div "31" at bounding box center [528, 414] width 21 height 21
type input "08/31/25"
select select "7"
select select "2025"
click at [637, 424] on button "APPLY" at bounding box center [652, 448] width 31 height 16
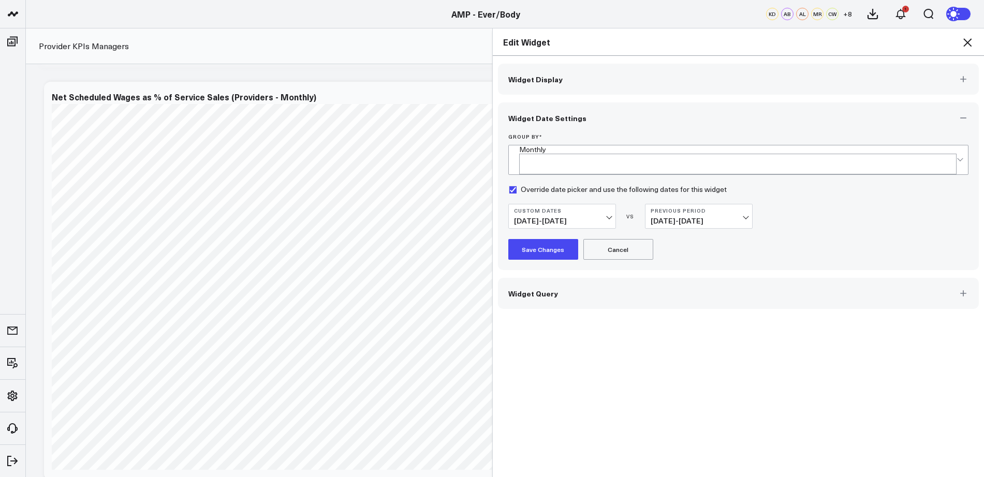
click at [695, 204] on button "Previous Period 04/30/25 - 06/30/25" at bounding box center [699, 216] width 108 height 25
click at [666, 290] on link "No Comparison" at bounding box center [698, 299] width 107 height 20
click at [529, 243] on button "Save Changes" at bounding box center [543, 249] width 70 height 21
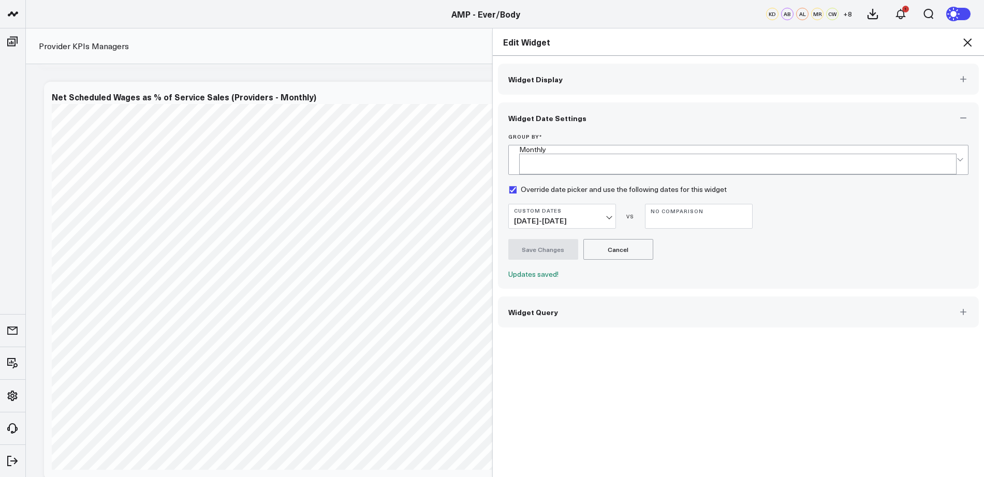
click at [874, 29] on div "Edit Widget" at bounding box center [738, 41] width 491 height 27
click at [874, 42] on icon at bounding box center [967, 42] width 8 height 8
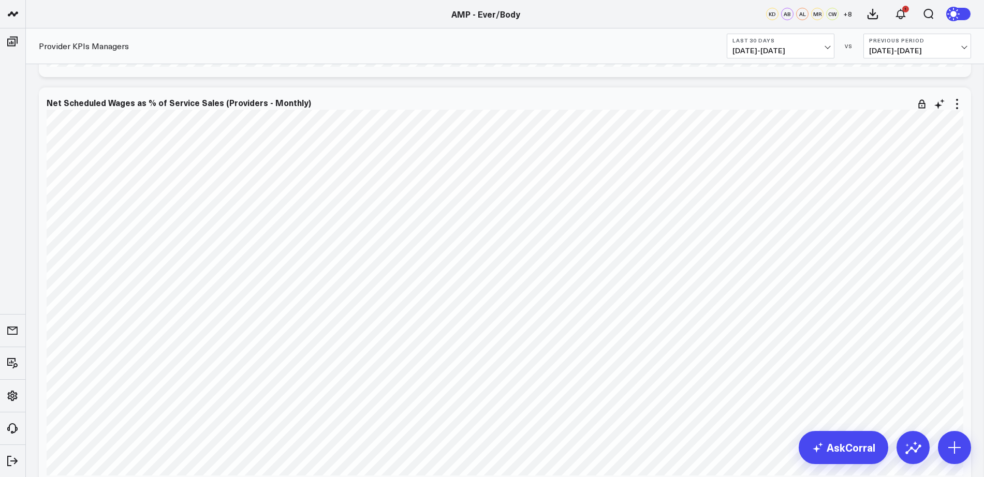
scroll to position [3902, 0]
click at [874, 102] on icon at bounding box center [956, 103] width 12 height 12
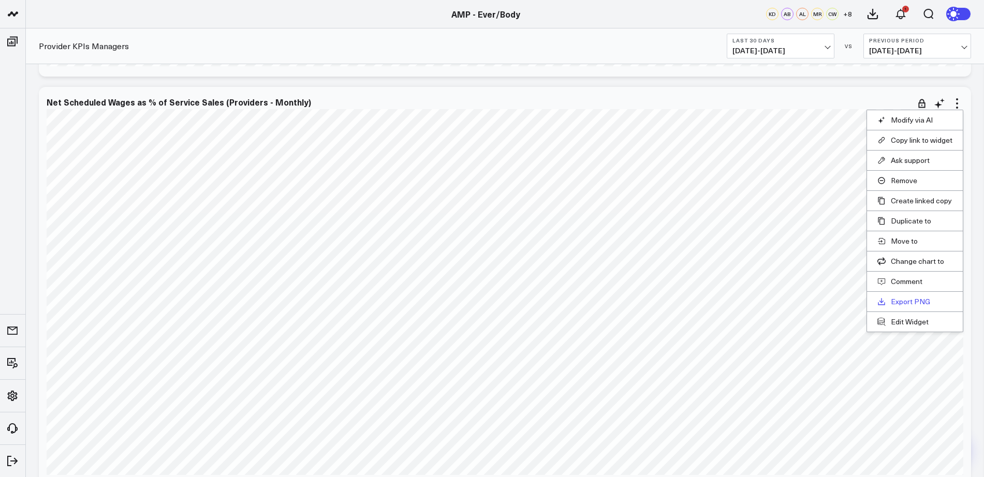
click at [874, 304] on link "Export PNG" at bounding box center [914, 301] width 75 height 9
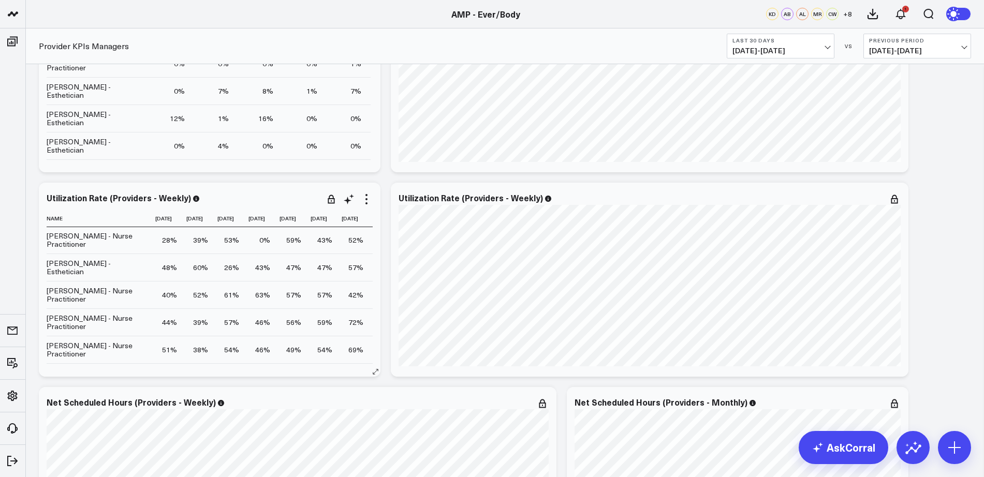
scroll to position [438, 158]
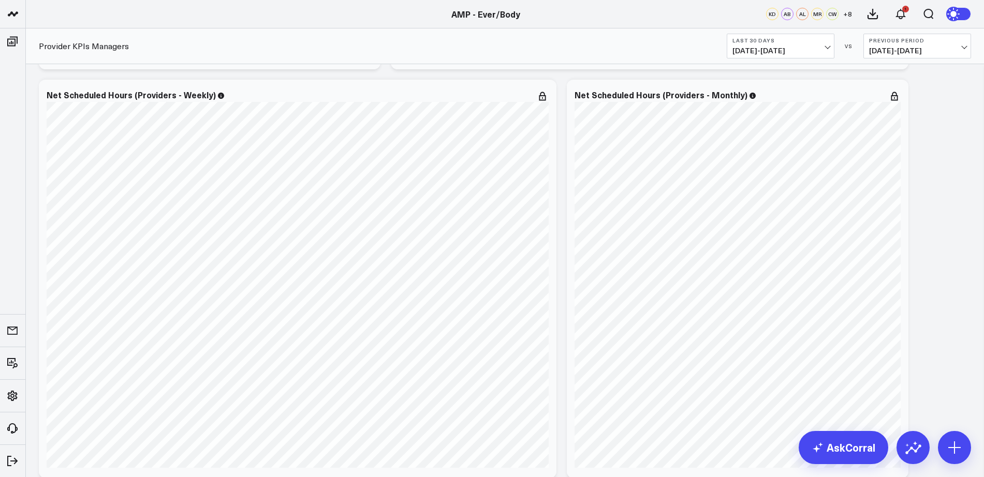
scroll to position [1871, 0]
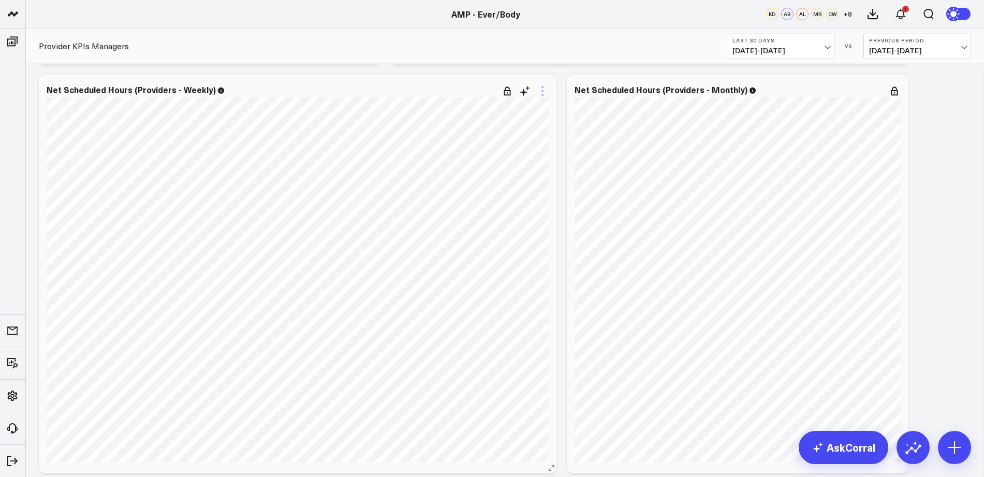
click at [541, 89] on icon at bounding box center [542, 91] width 12 height 12
click at [482, 308] on button "Edit Widget" at bounding box center [500, 309] width 75 height 9
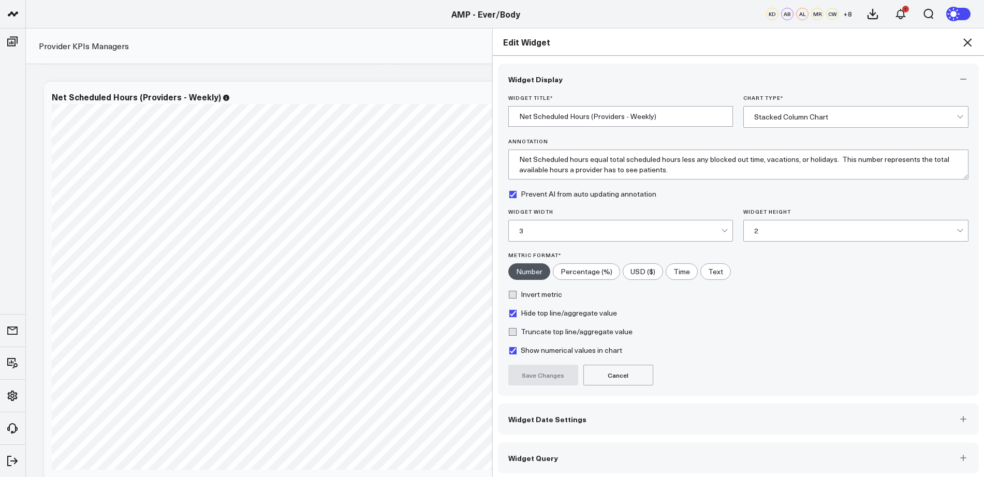
click at [569, 421] on span "Widget Date Settings" at bounding box center [547, 419] width 78 height 8
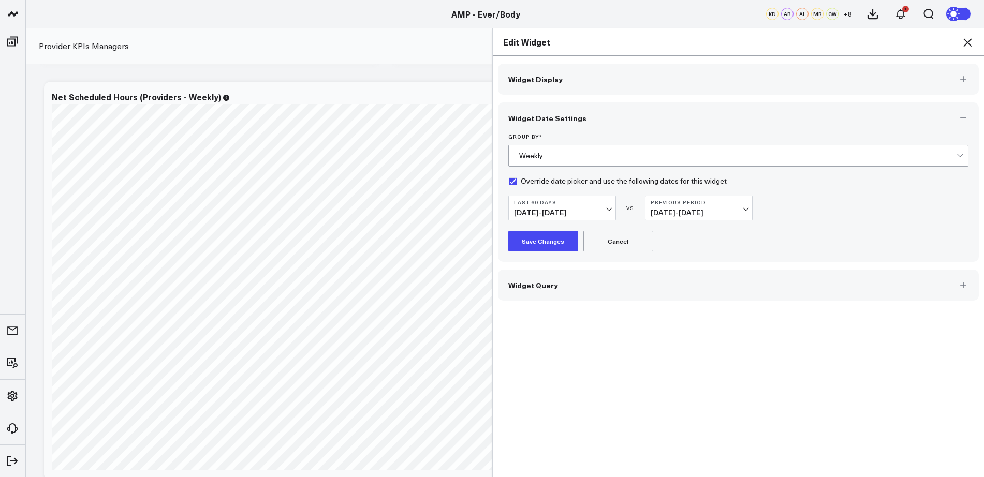
click at [604, 211] on span "07/02/25 - 08/30/25" at bounding box center [562, 212] width 96 height 8
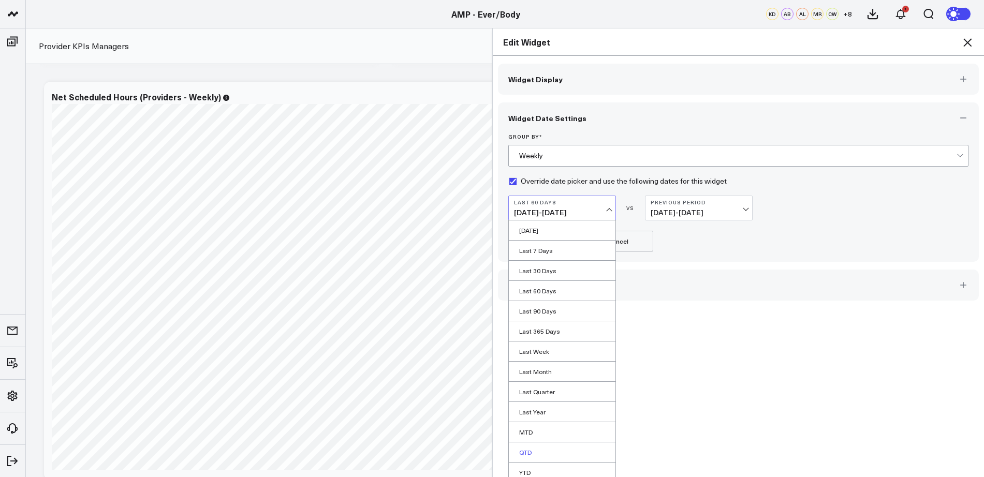
scroll to position [25, 0]
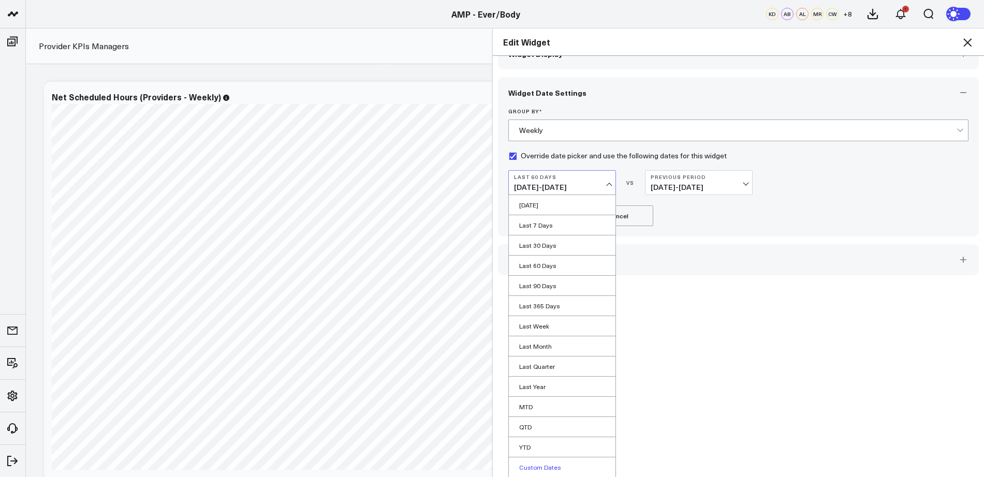
click at [541, 468] on link "Custom Dates" at bounding box center [562, 467] width 107 height 20
select select "7"
select select "2025"
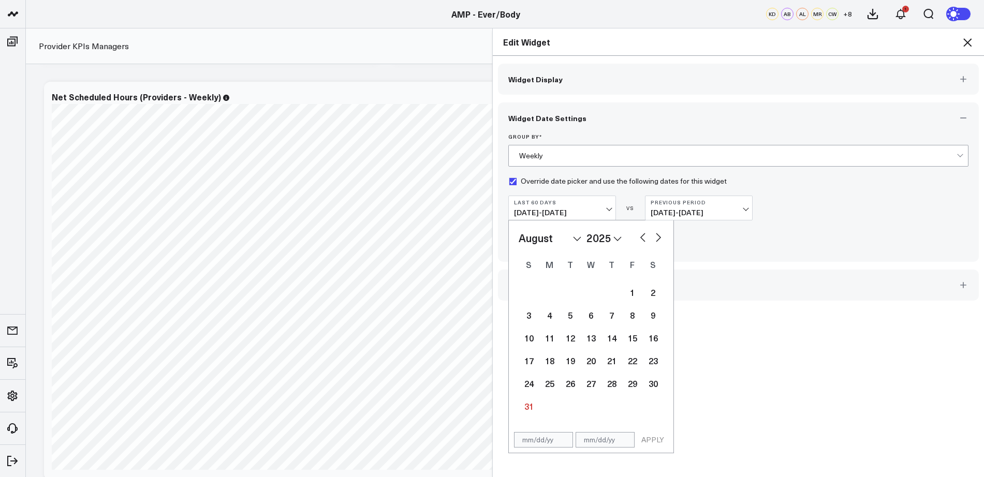
scroll to position [0, 0]
click at [638, 235] on button "button" at bounding box center [642, 236] width 10 height 12
select select "6"
select select "2025"
click at [638, 235] on button "button" at bounding box center [642, 236] width 10 height 12
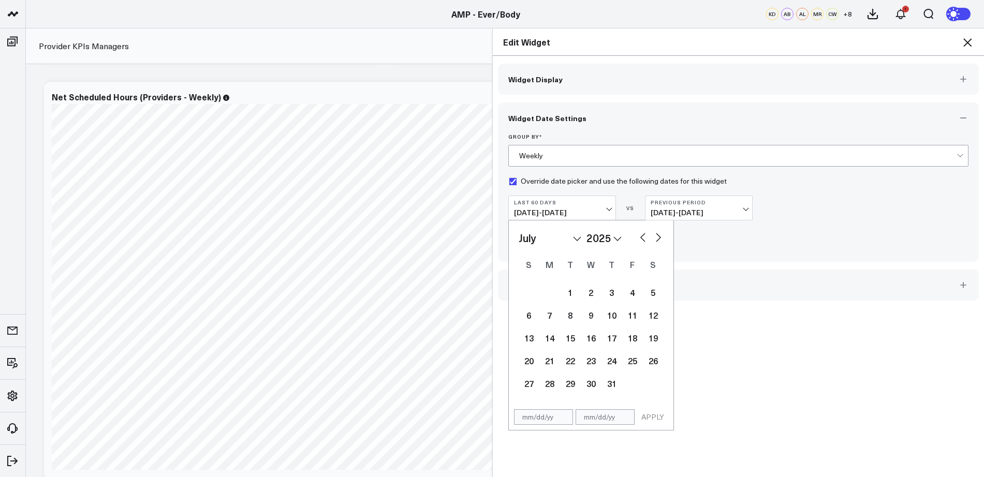
select select "5"
select select "2025"
click at [638, 235] on button "button" at bounding box center [642, 236] width 10 height 12
select select "4"
select select "2025"
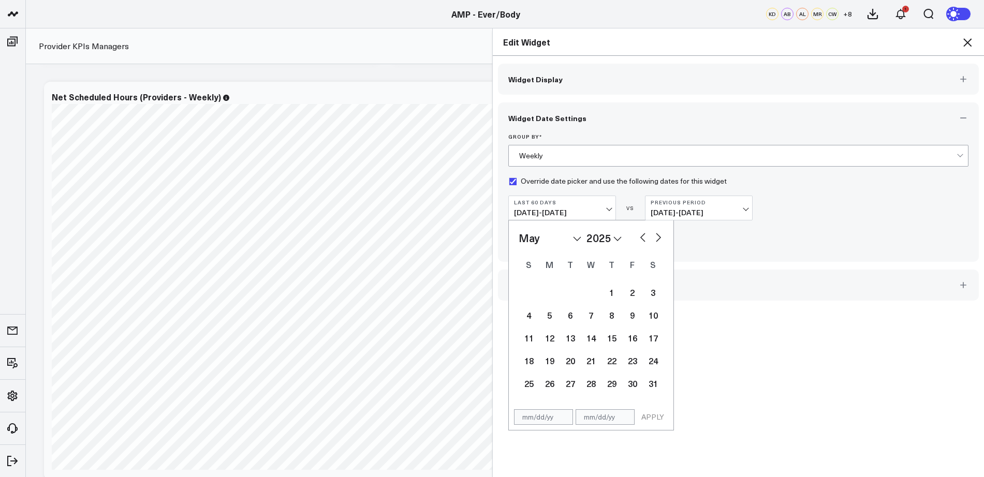
click at [638, 235] on button "button" at bounding box center [642, 236] width 10 height 12
select select "3"
select select "2025"
click at [653, 237] on button "button" at bounding box center [658, 236] width 10 height 12
select select "4"
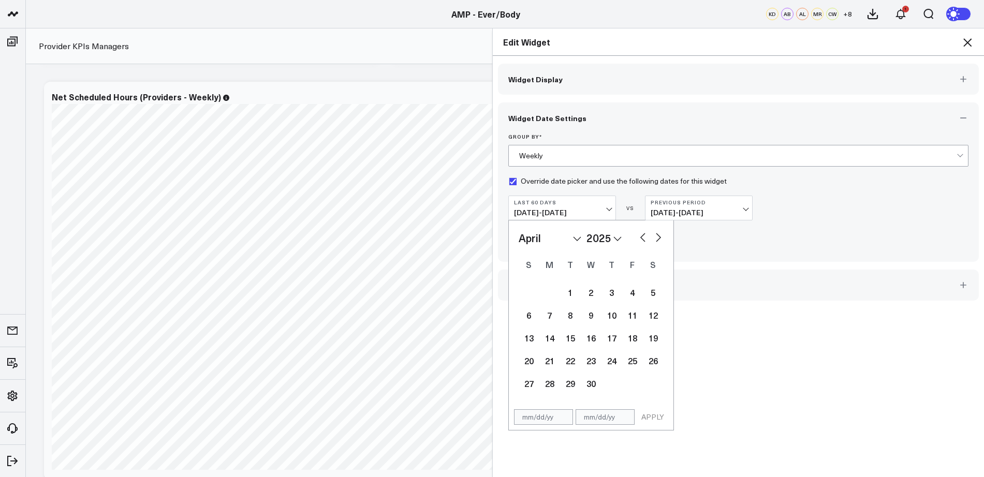
select select "2025"
click at [653, 237] on button "button" at bounding box center [658, 236] width 10 height 12
select select "5"
select select "2025"
click at [543, 385] on div "30" at bounding box center [549, 383] width 21 height 21
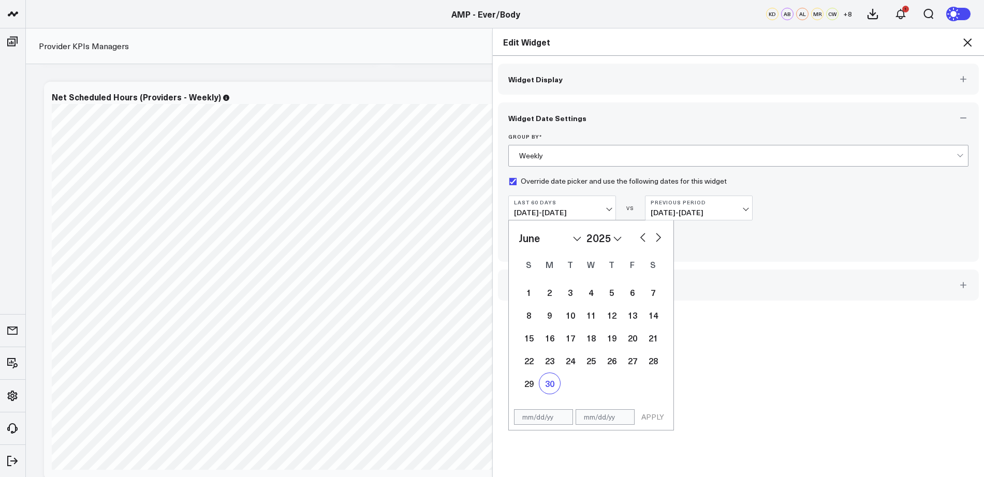
type input "[DATE]"
select select "5"
select select "2025"
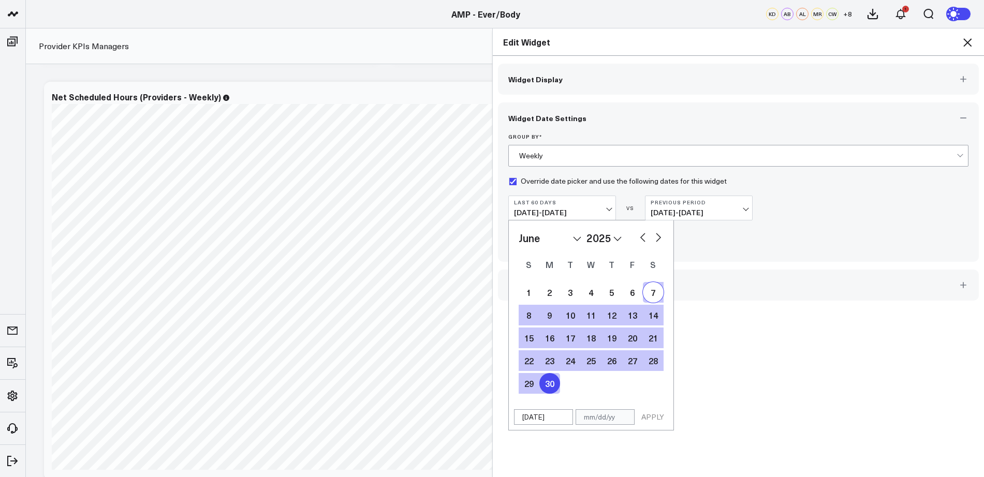
click at [654, 240] on button "button" at bounding box center [658, 236] width 10 height 12
select select "6"
select select "2025"
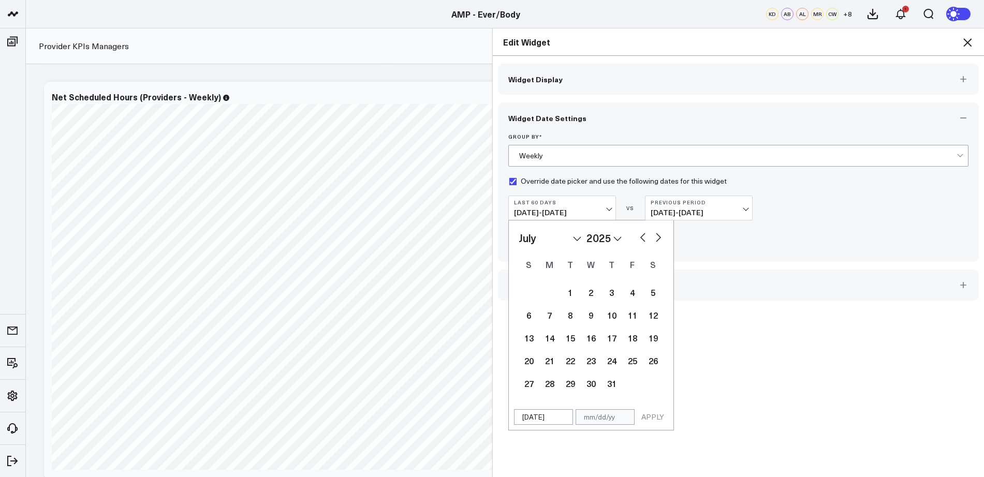
click at [654, 240] on button "button" at bounding box center [658, 236] width 10 height 12
select select "7"
select select "2025"
click at [654, 240] on button "button" at bounding box center [658, 236] width 10 height 12
select select "8"
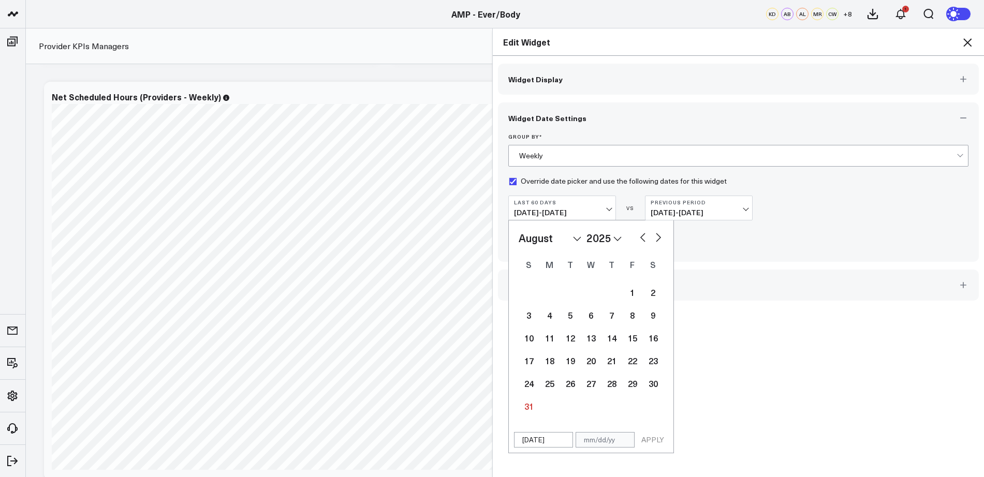
select select "2025"
click at [638, 238] on button "button" at bounding box center [642, 236] width 10 height 12
select select "7"
select select "2025"
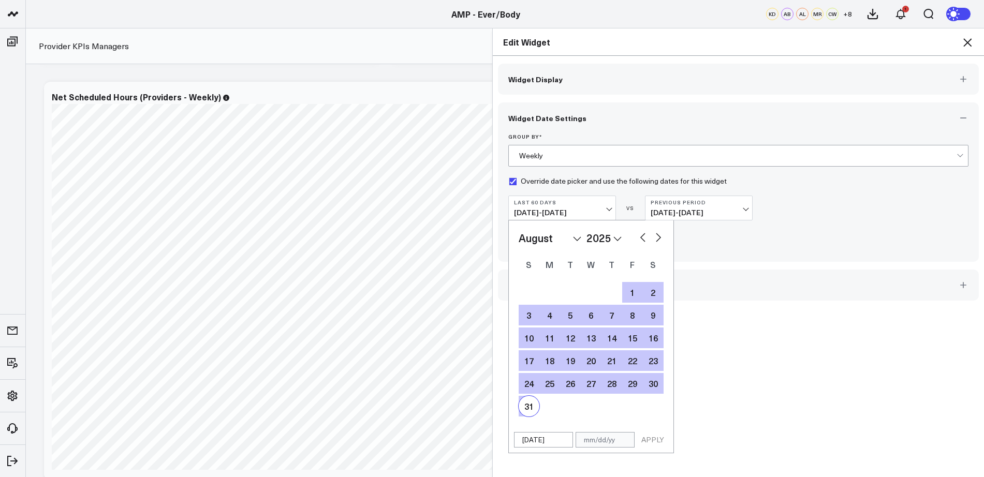
click at [521, 407] on div "31" at bounding box center [528, 406] width 21 height 21
type input "08/31/25"
select select "7"
select select "2025"
click at [640, 441] on button "APPLY" at bounding box center [652, 440] width 31 height 16
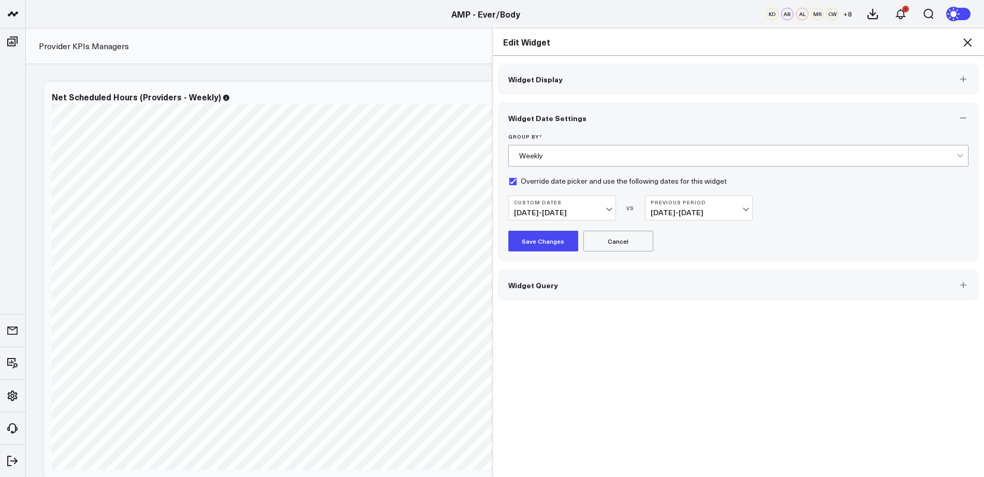
click at [680, 202] on b "Previous Period" at bounding box center [698, 202] width 96 height 6
click at [661, 291] on link "No Comparison" at bounding box center [698, 291] width 107 height 20
click at [534, 247] on button "Save Changes" at bounding box center [543, 241] width 70 height 21
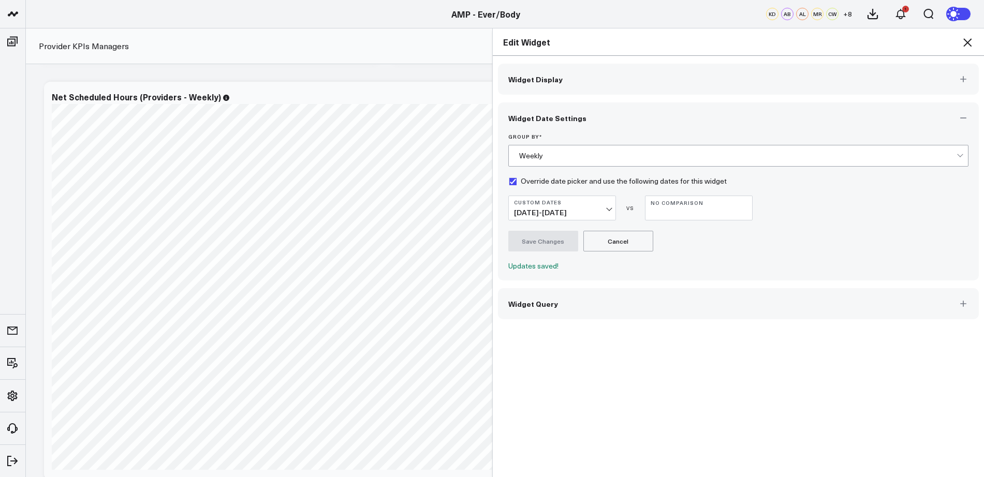
click at [971, 40] on icon at bounding box center [967, 42] width 12 height 12
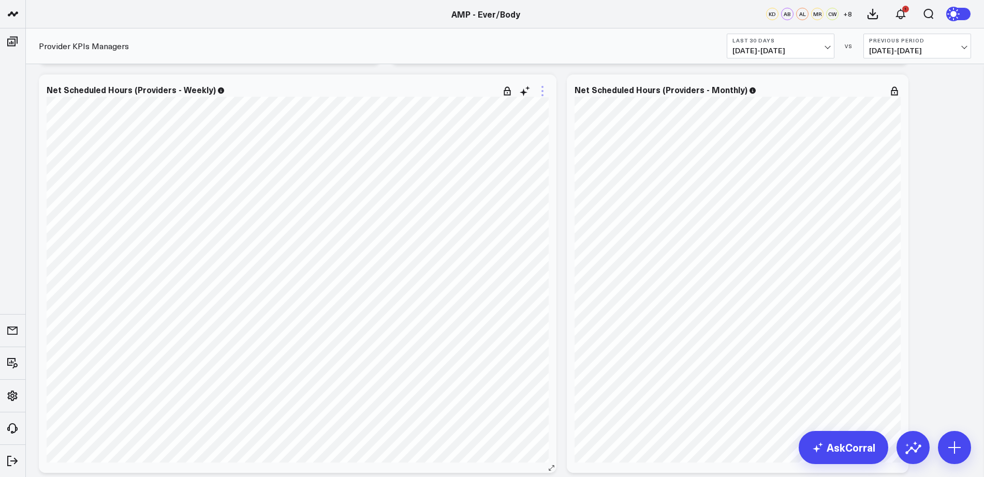
click at [544, 94] on icon at bounding box center [542, 91] width 12 height 12
click at [495, 305] on button "Edit Widget" at bounding box center [500, 309] width 75 height 9
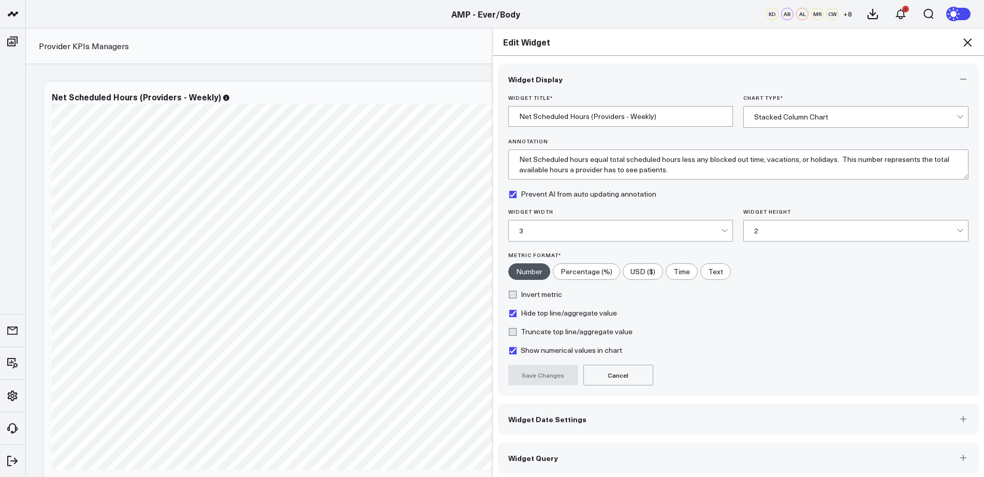
scroll to position [4, 0]
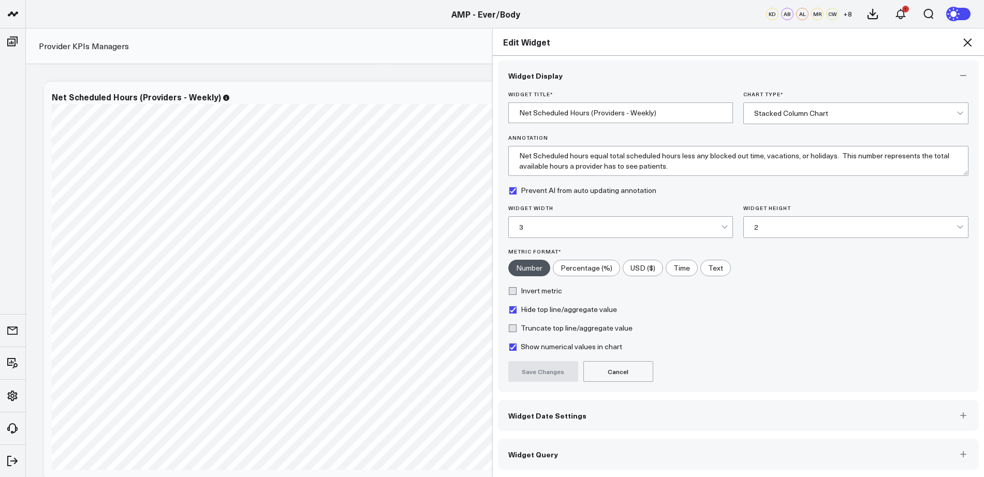
click at [551, 463] on button "Widget Query" at bounding box center [738, 454] width 481 height 31
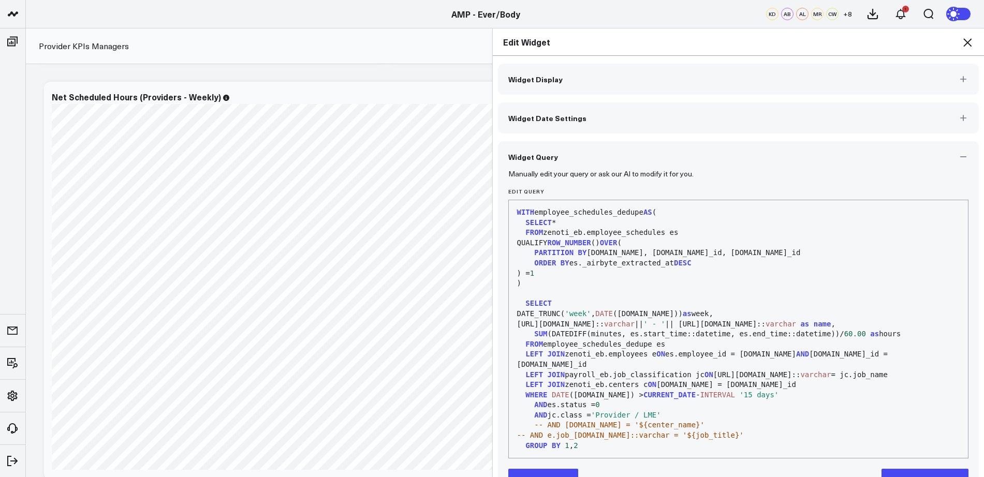
click at [569, 111] on button "Widget Date Settings" at bounding box center [738, 117] width 481 height 31
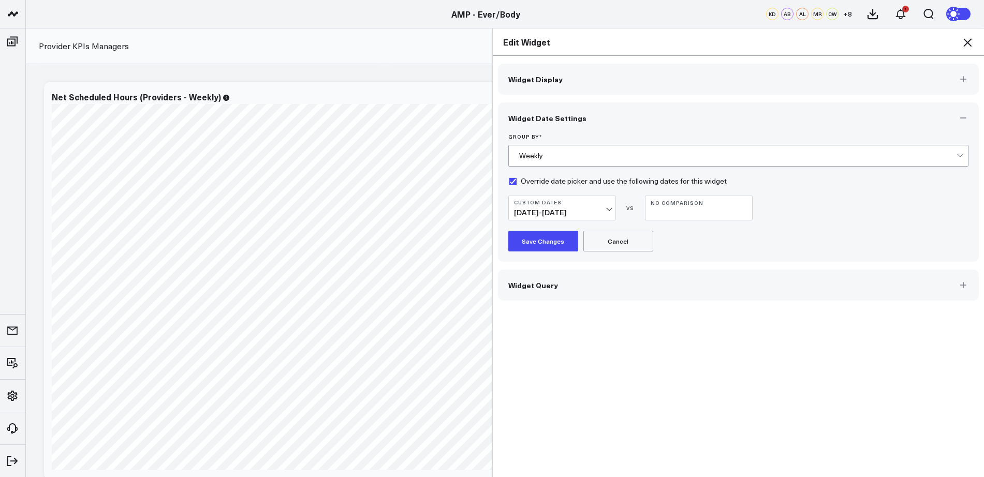
click at [600, 205] on button "Custom Dates 06/30/25 - 08/31/25" at bounding box center [562, 208] width 108 height 25
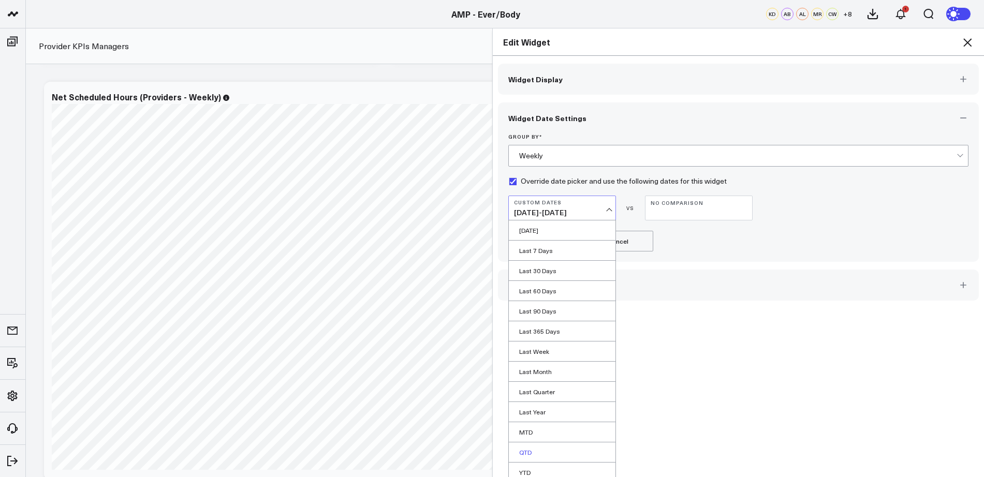
scroll to position [25, 0]
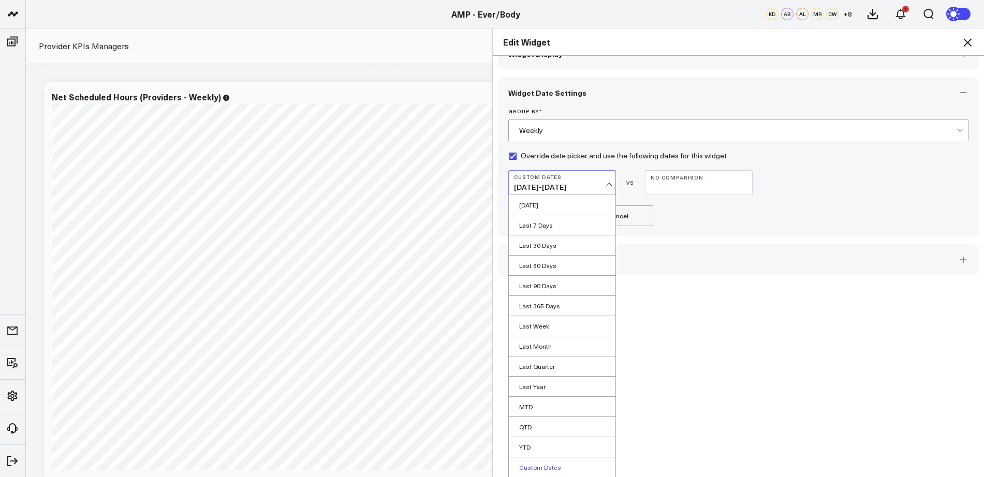
click at [537, 466] on link "Custom Dates" at bounding box center [562, 467] width 107 height 20
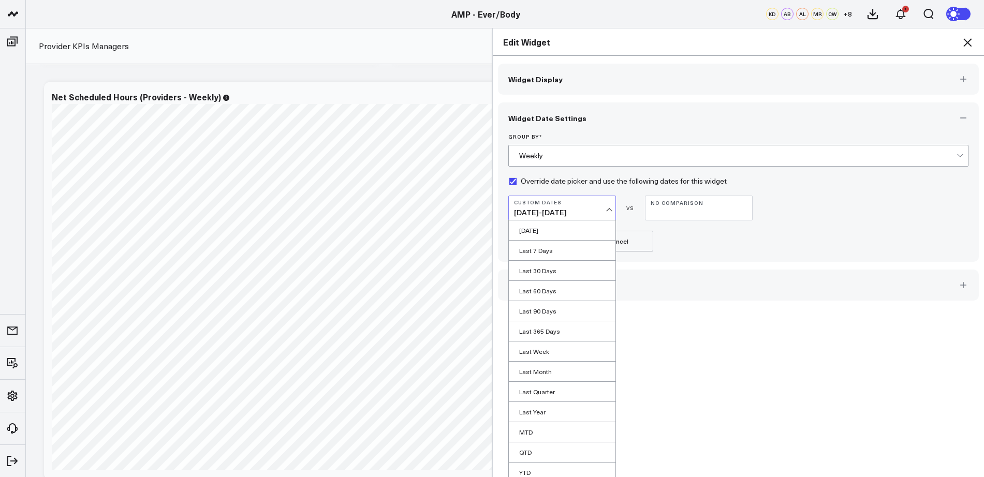
select select "7"
select select "2025"
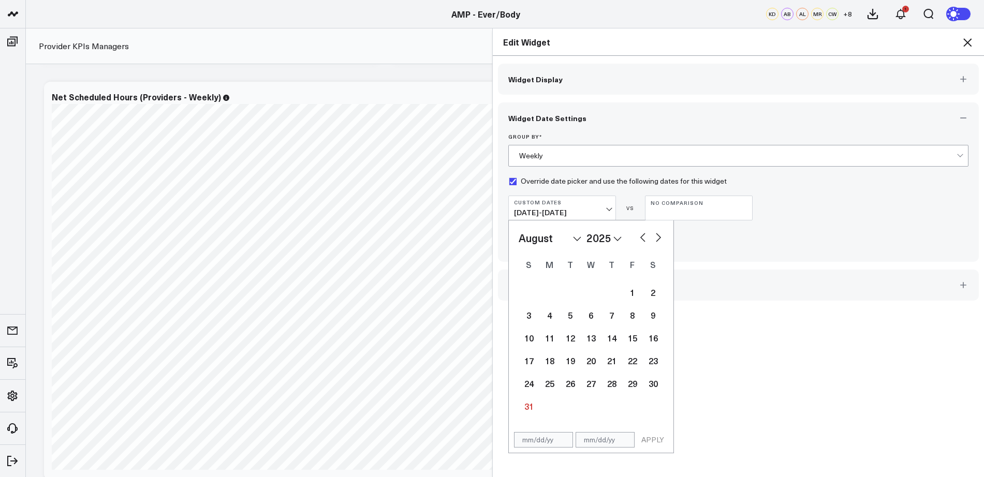
click at [637, 230] on button "button" at bounding box center [642, 236] width 10 height 12
select select "6"
select select "2025"
click at [637, 230] on button "button" at bounding box center [642, 236] width 10 height 12
select select "5"
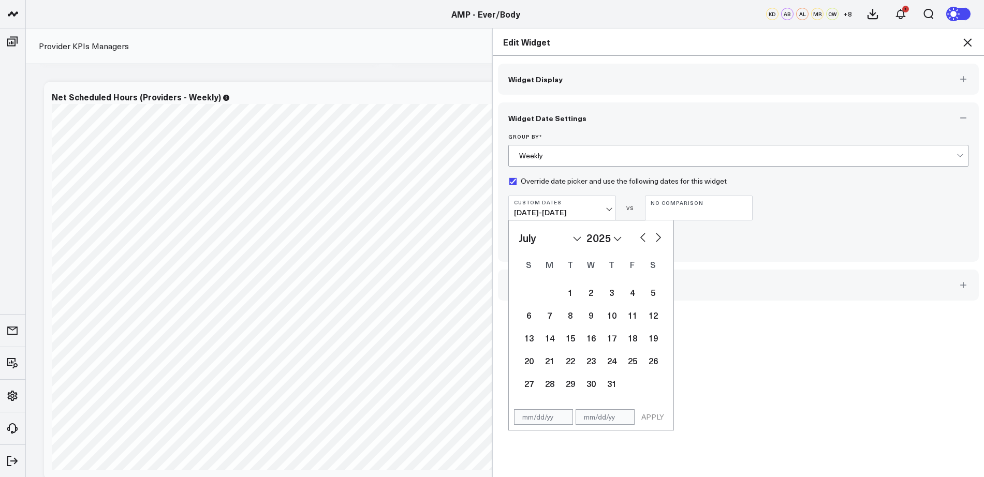
select select "2025"
click at [654, 237] on button "button" at bounding box center [658, 236] width 10 height 12
select select "6"
select select "2025"
click at [549, 311] on div "7" at bounding box center [549, 315] width 21 height 21
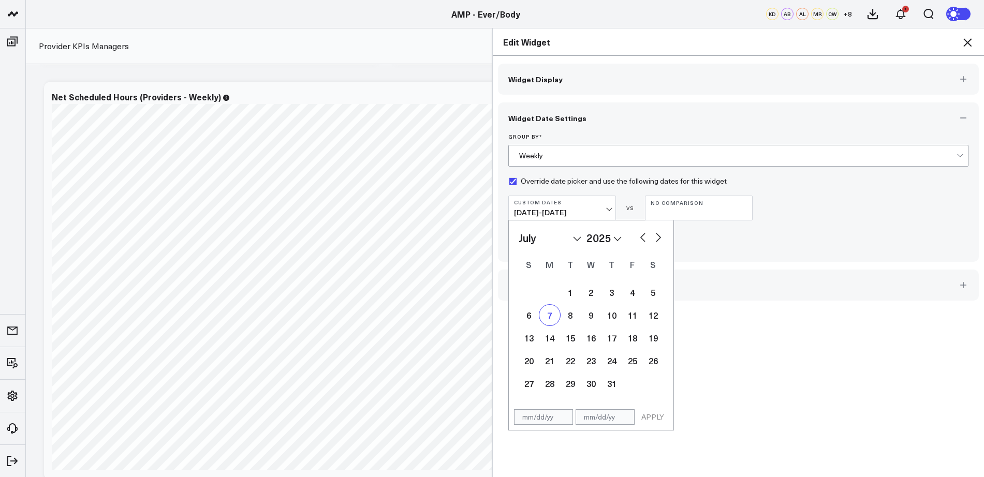
type input "07/07/25"
select select "6"
select select "2025"
click at [653, 241] on button "button" at bounding box center [658, 236] width 10 height 12
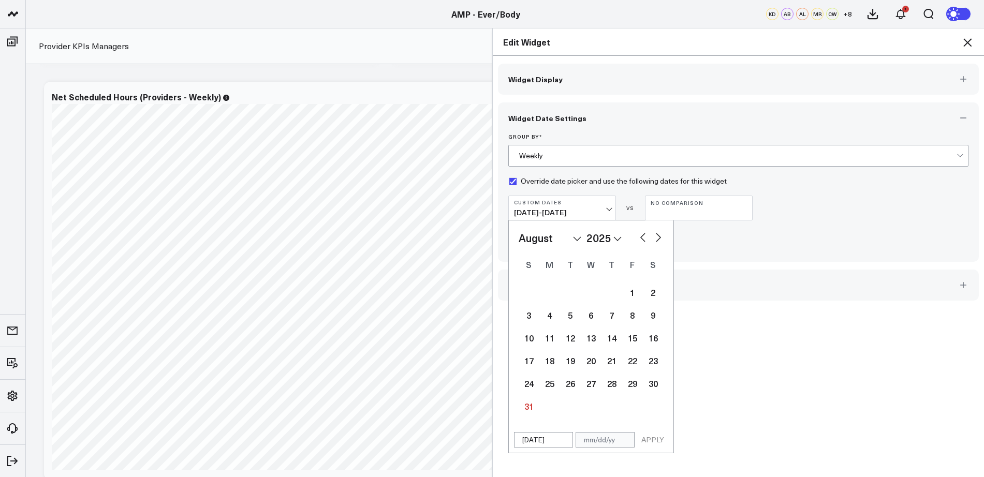
select select "9"
select select "2025"
click at [637, 238] on button "button" at bounding box center [642, 236] width 10 height 12
select select "8"
select select "2025"
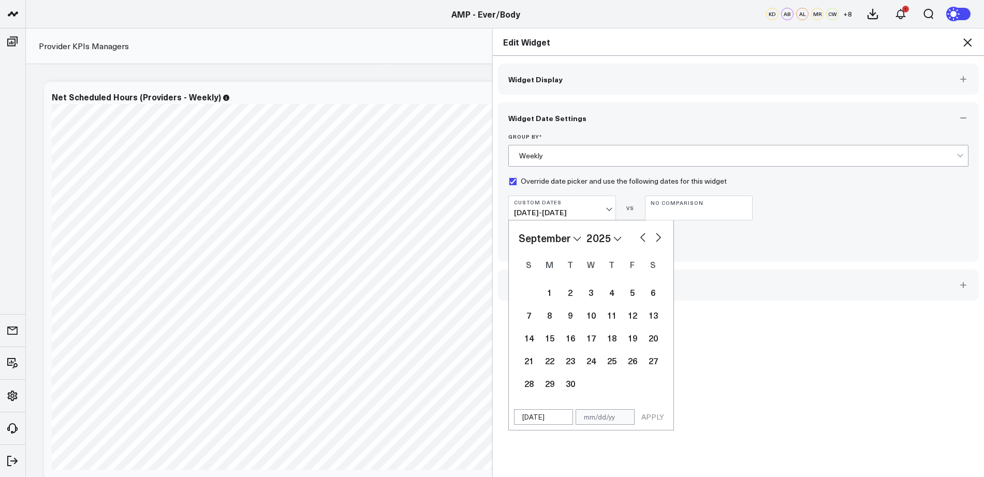
click at [637, 238] on button "button" at bounding box center [642, 236] width 10 height 12
select select "7"
select select "2025"
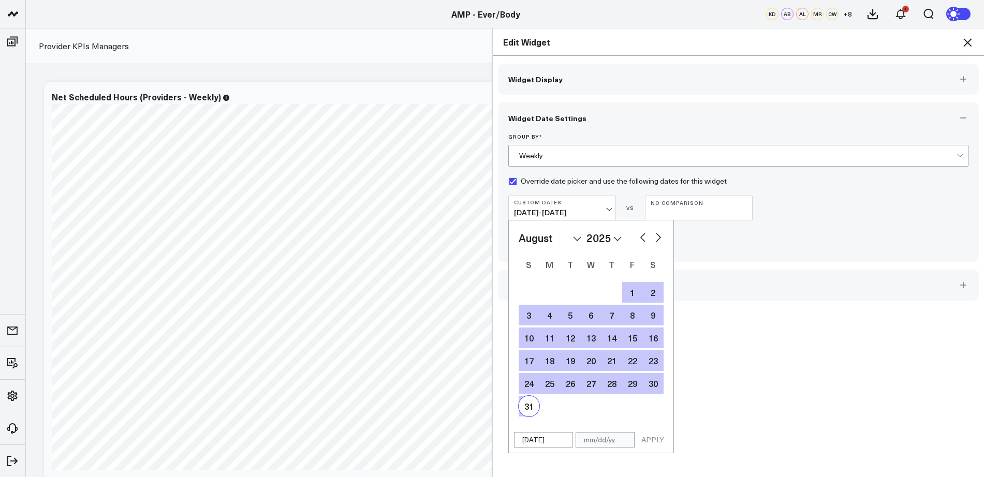
click at [523, 408] on div "31" at bounding box center [528, 406] width 21 height 21
type input "08/31/25"
select select "7"
select select "2025"
click at [646, 442] on button "APPLY" at bounding box center [652, 440] width 31 height 16
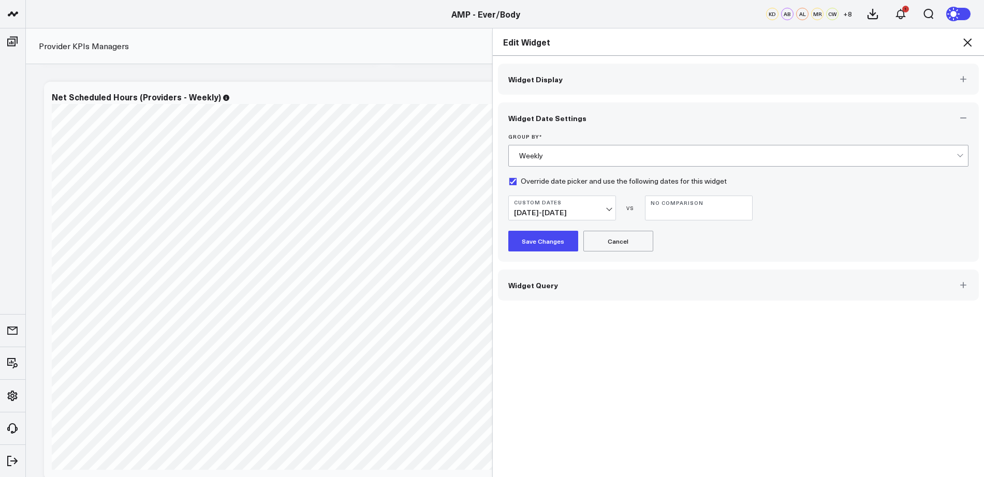
click at [521, 241] on button "Save Changes" at bounding box center [543, 241] width 70 height 21
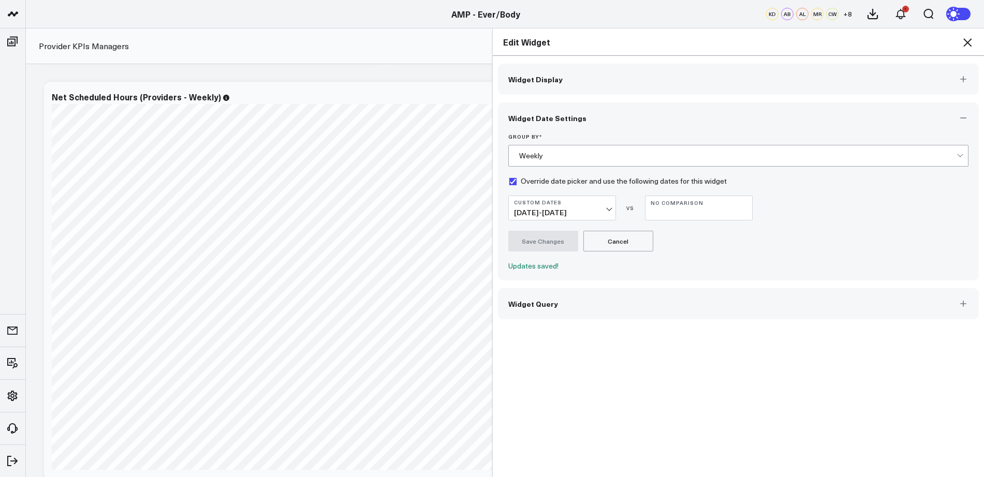
click at [411, 79] on div "Edit Widget Widget Display Widget Date Settings Group By * Weekly Override date…" at bounding box center [492, 252] width 984 height 449
click at [964, 42] on icon at bounding box center [967, 42] width 12 height 12
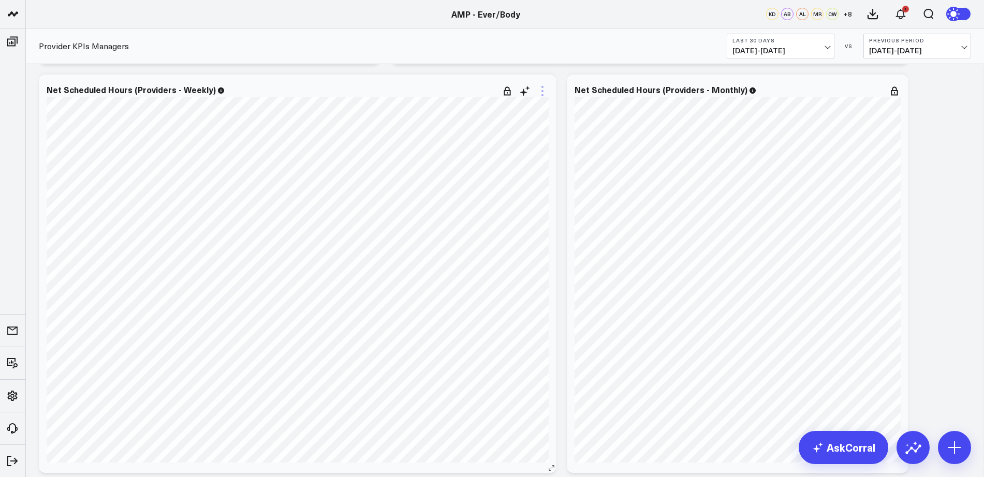
click at [542, 96] on icon at bounding box center [542, 95] width 2 height 2
click at [487, 293] on link "Export PNG" at bounding box center [500, 289] width 75 height 9
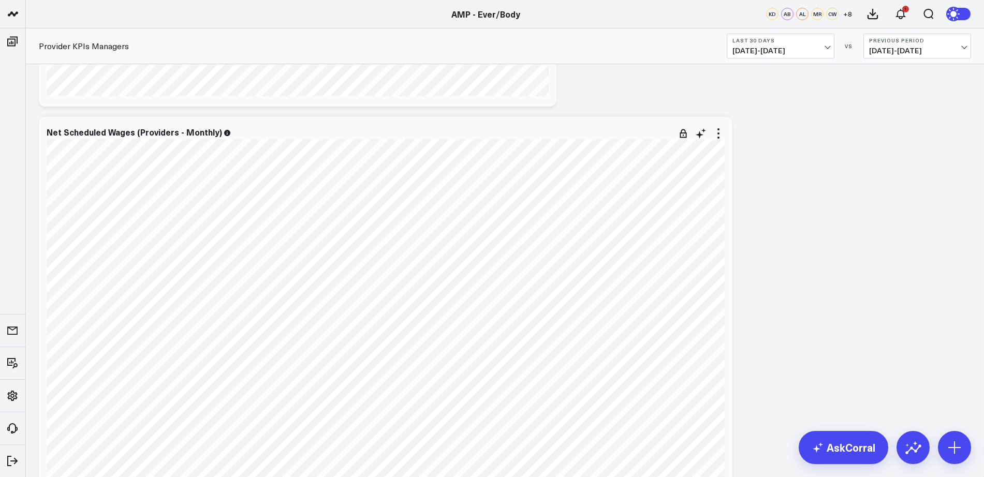
scroll to position [2657, 0]
click at [721, 121] on icon at bounding box center [718, 122] width 12 height 12
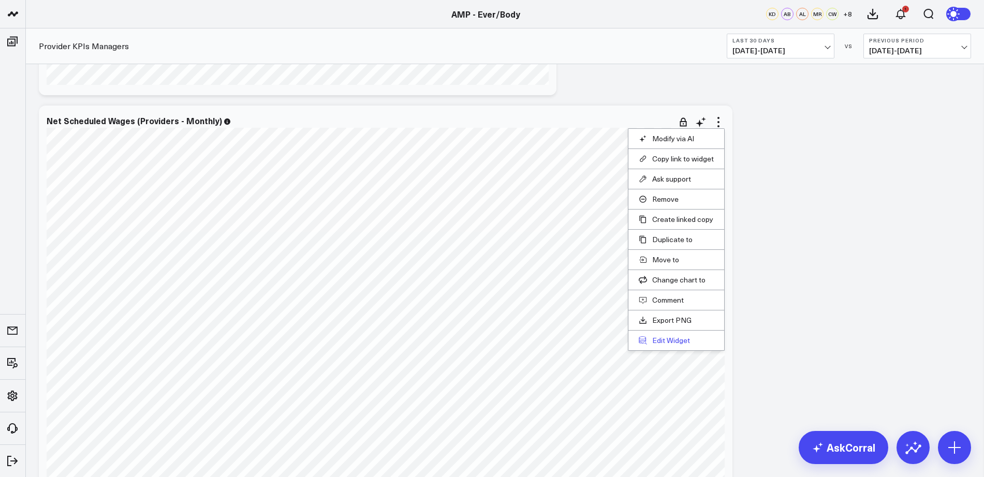
click at [672, 336] on button "Edit Widget" at bounding box center [675, 340] width 75 height 9
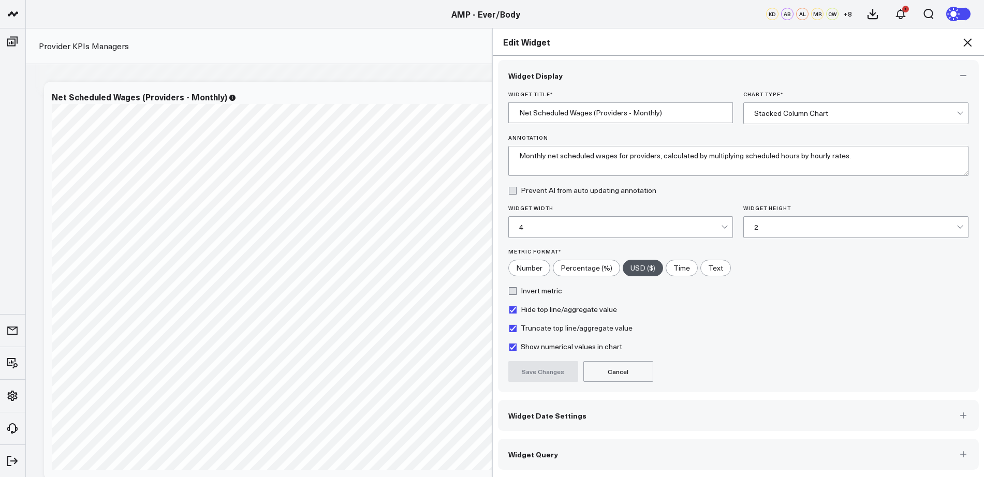
scroll to position [4, 0]
click at [679, 228] on div "4" at bounding box center [620, 227] width 202 height 8
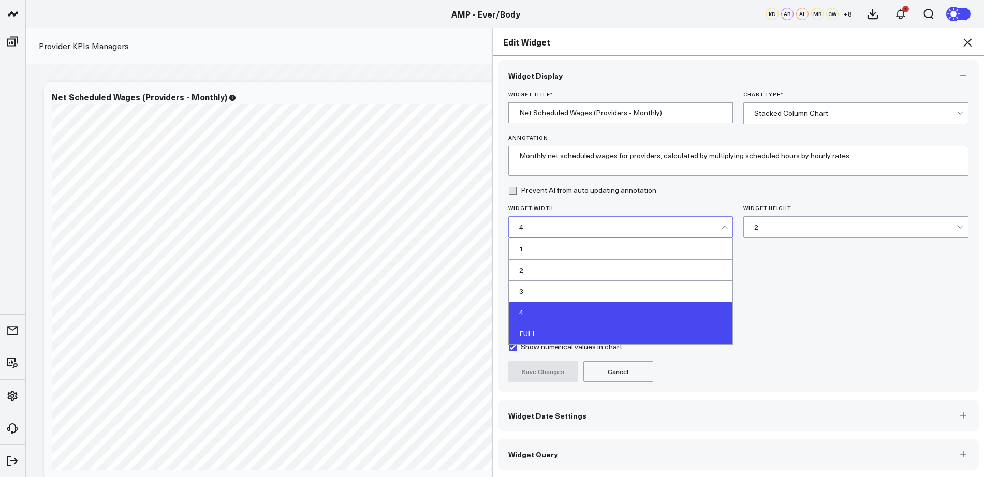
click at [541, 331] on div "FULL" at bounding box center [621, 333] width 224 height 21
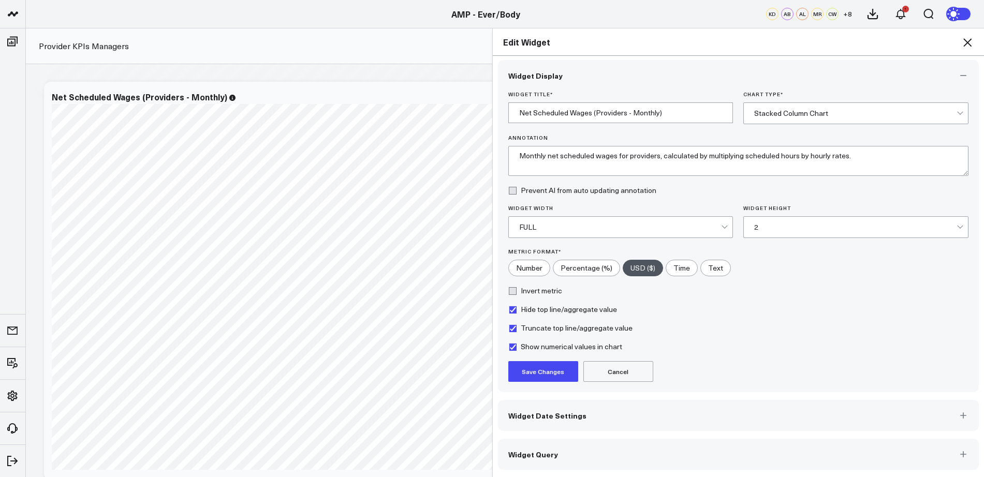
click at [528, 369] on button "Save Changes" at bounding box center [543, 371] width 70 height 21
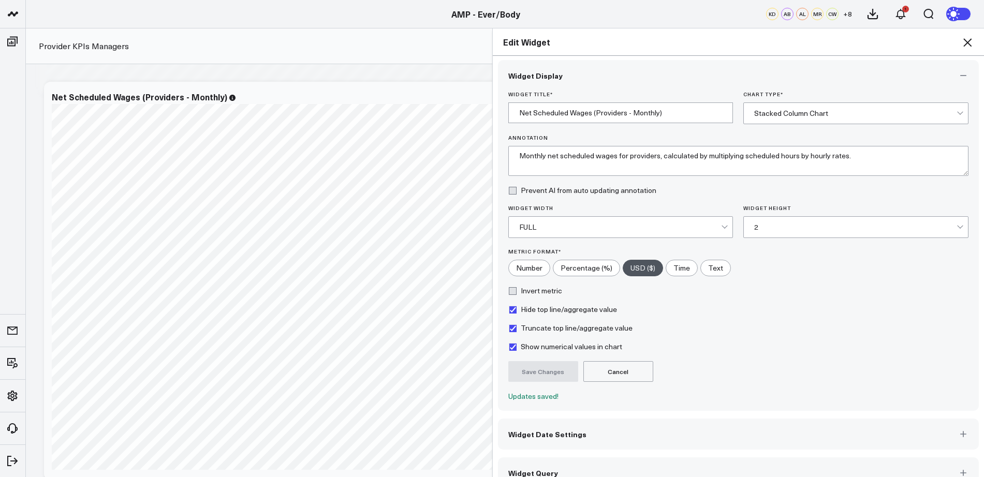
click at [970, 42] on icon at bounding box center [967, 42] width 12 height 12
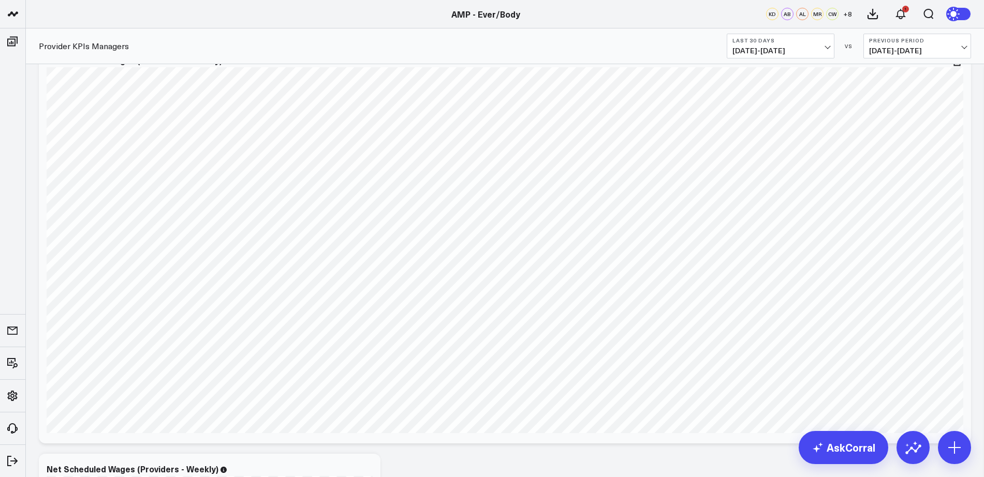
scroll to position [2669, 0]
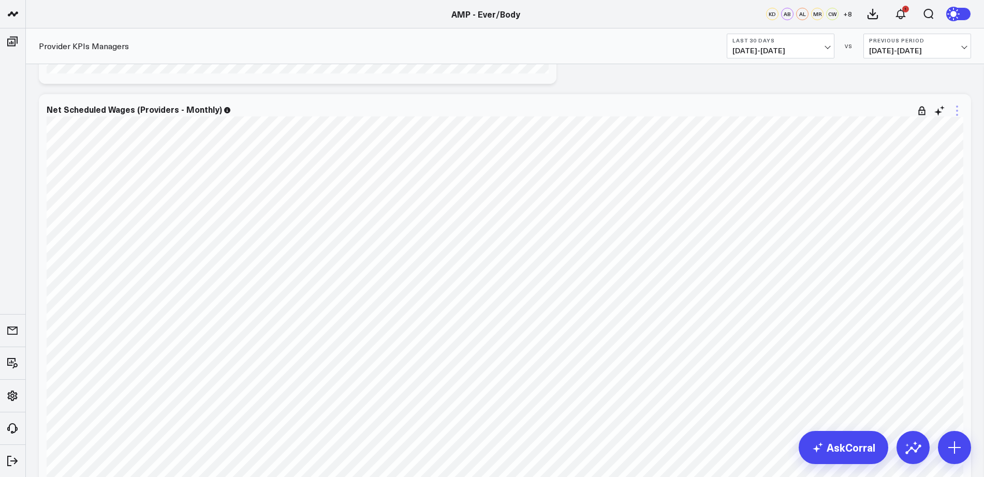
click at [956, 109] on icon at bounding box center [956, 111] width 12 height 12
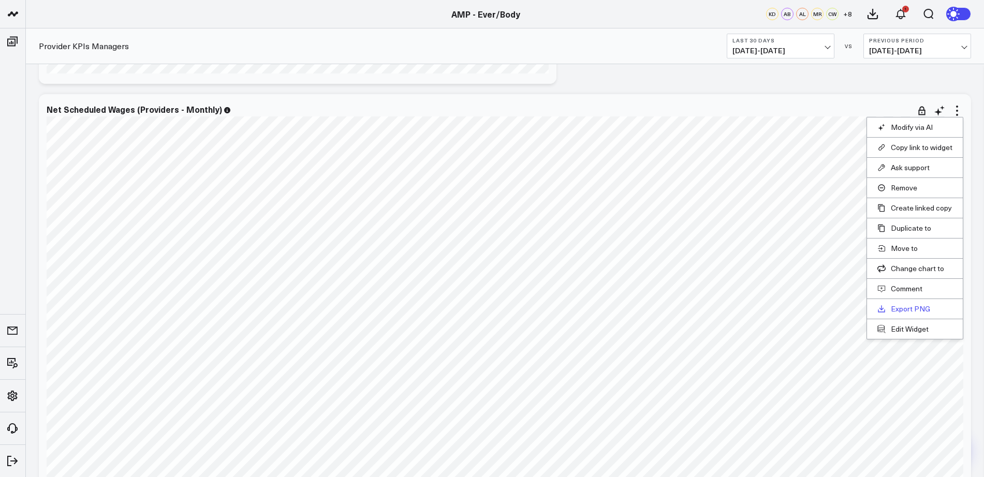
click at [902, 309] on link "Export PNG" at bounding box center [914, 308] width 75 height 9
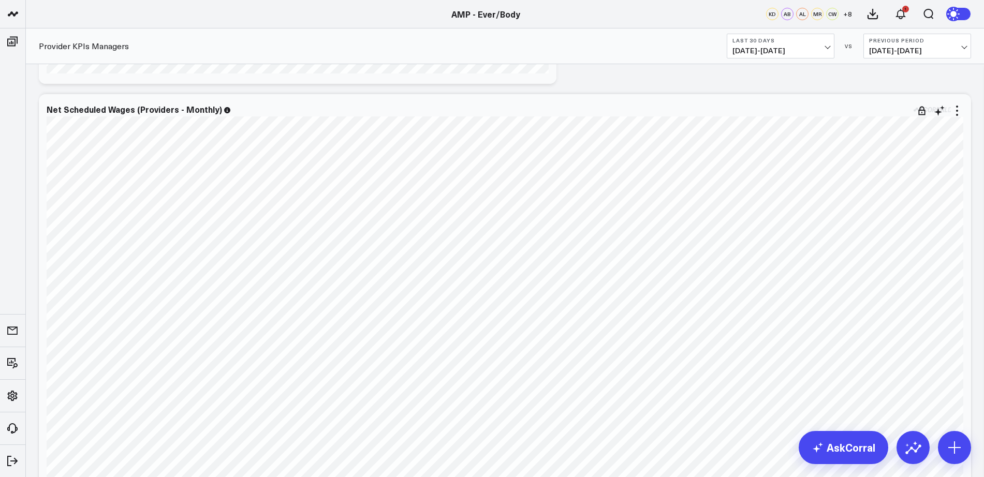
scroll to position [0, 0]
click at [594, 101] on div "Net Scheduled Wages (Providers - Monthly) [fontSize:10px lineHeight:12px] / Jan…" at bounding box center [505, 293] width 932 height 398
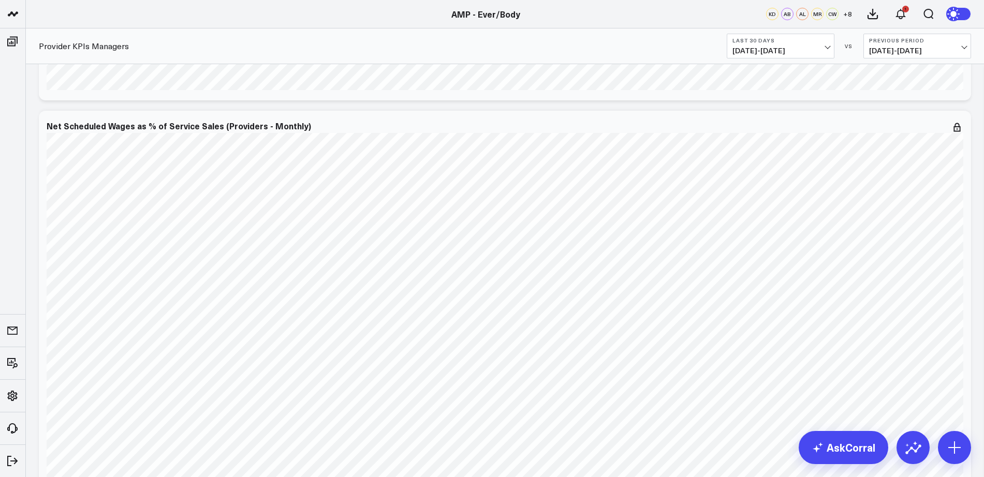
scroll to position [3877, 0]
